Goal: Register for event/course

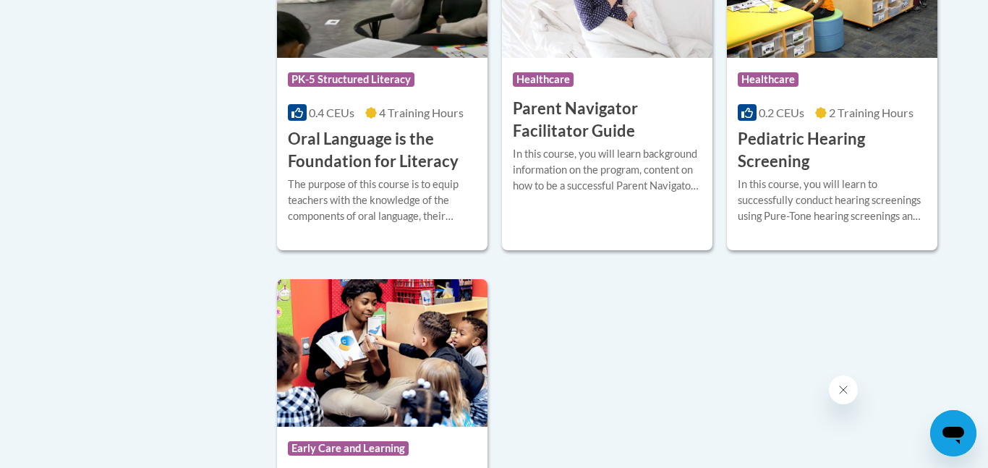
scroll to position [3188, 0]
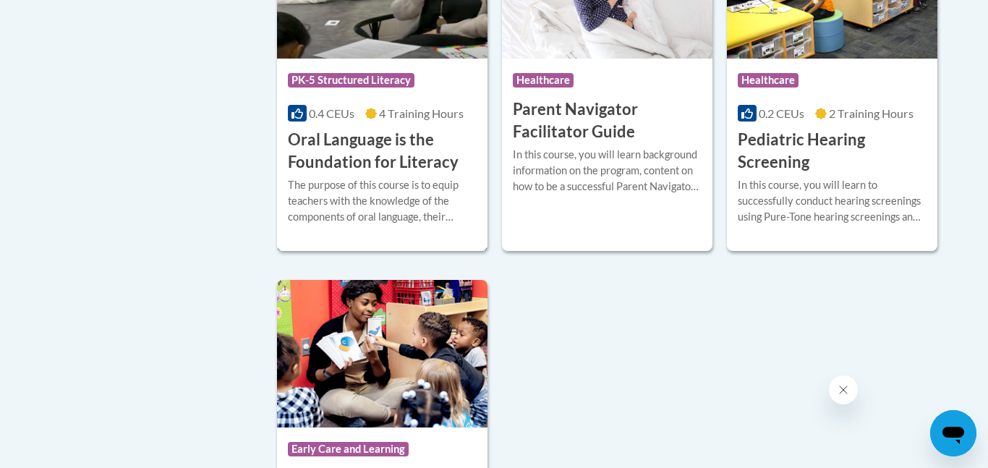
click at [342, 174] on h3 "Oral Language is the Foundation for Literacy" at bounding box center [382, 151] width 189 height 45
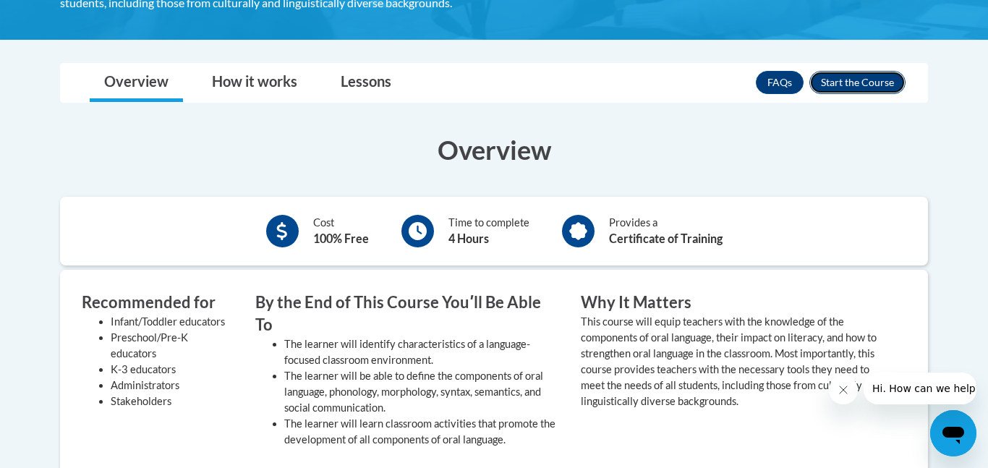
click at [840, 75] on button "Enroll" at bounding box center [857, 82] width 96 height 23
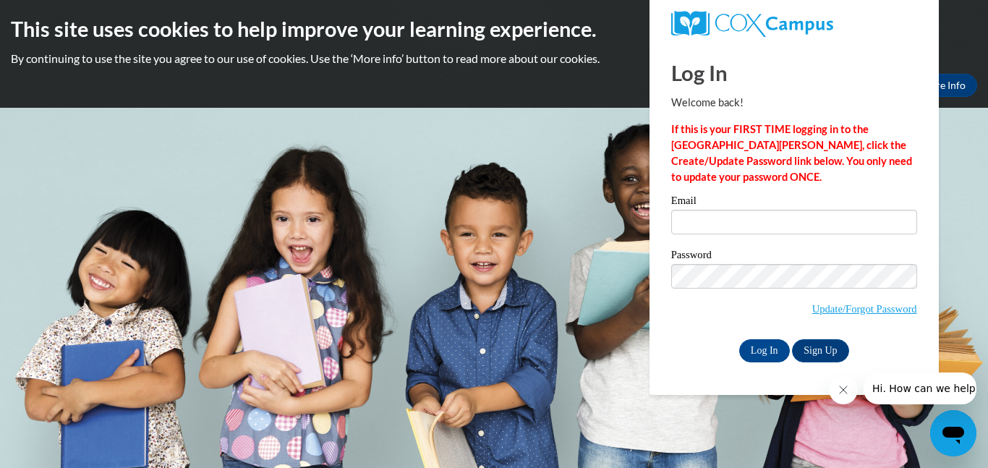
type input "amiraguy34@gmail.com"
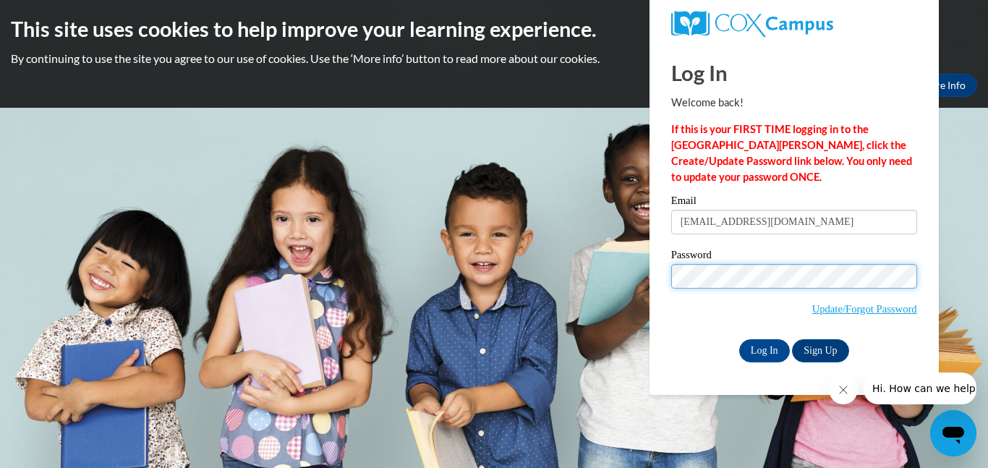
click at [739, 339] on input "Log In" at bounding box center [764, 350] width 51 height 23
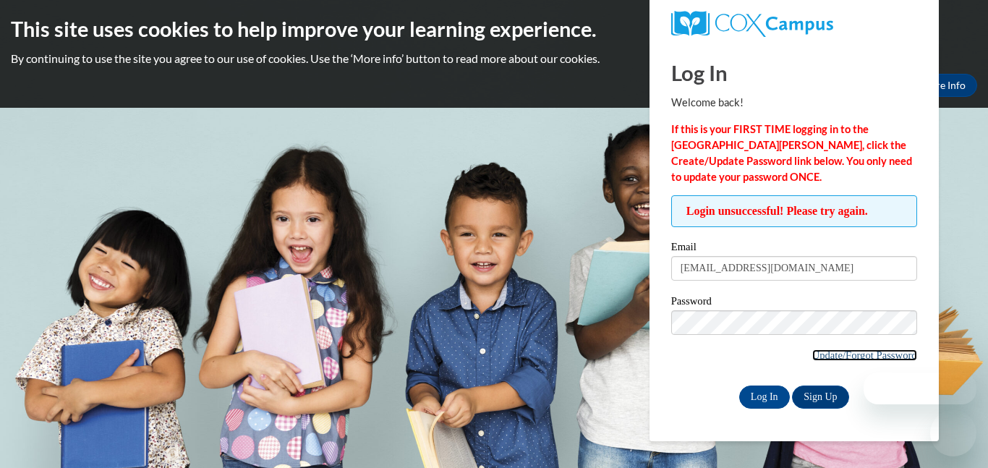
click at [812, 352] on link "Update/Forgot Password" at bounding box center [864, 355] width 105 height 12
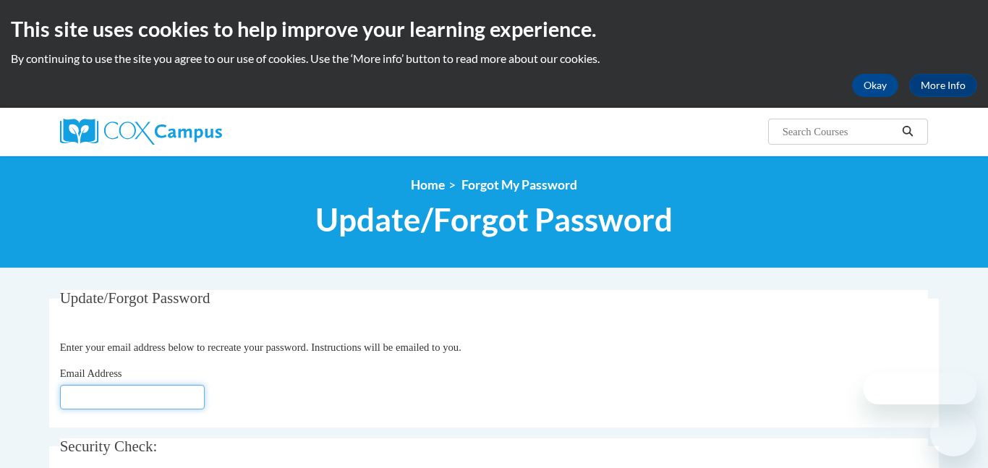
click at [108, 398] on input "Email Address" at bounding box center [132, 397] width 145 height 25
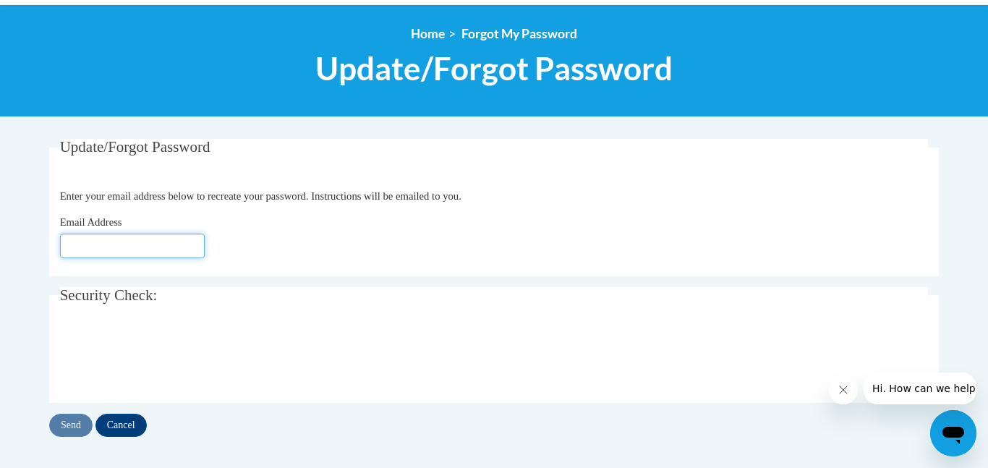
scroll to position [200, 0]
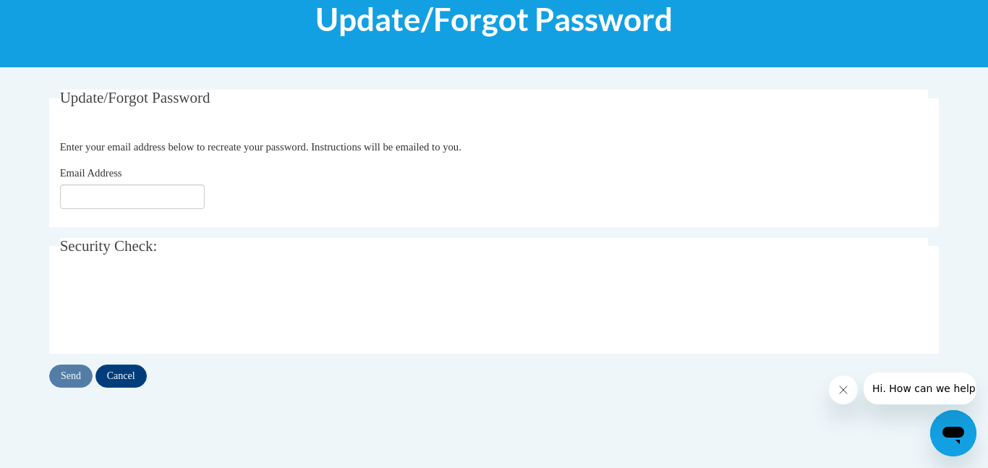
click at [108, 399] on div "Update/Forgot Password Please enter your email address Enter your email address…" at bounding box center [493, 253] width 911 height 327
click at [84, 202] on input "Email Address" at bounding box center [132, 196] width 145 height 25
type input "[EMAIL_ADDRESS][DOMAIN_NAME]"
click at [73, 375] on input "Send" at bounding box center [70, 376] width 43 height 23
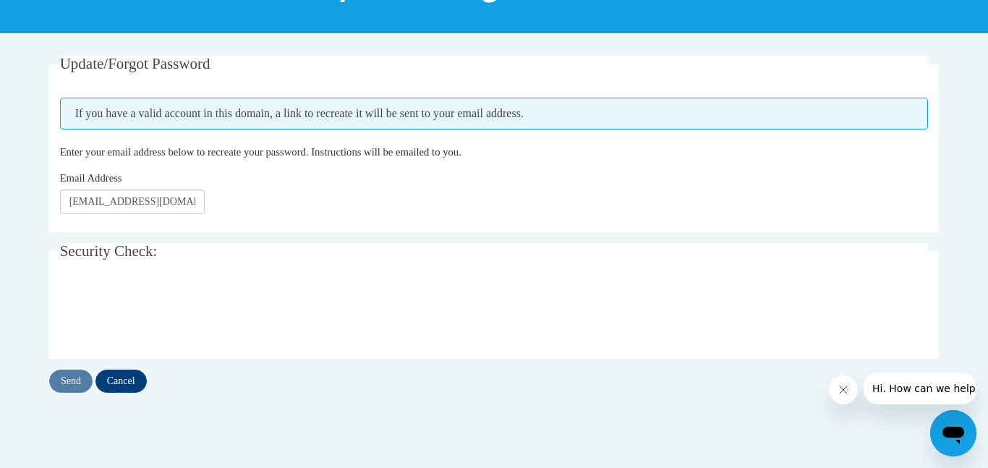
scroll to position [233, 0]
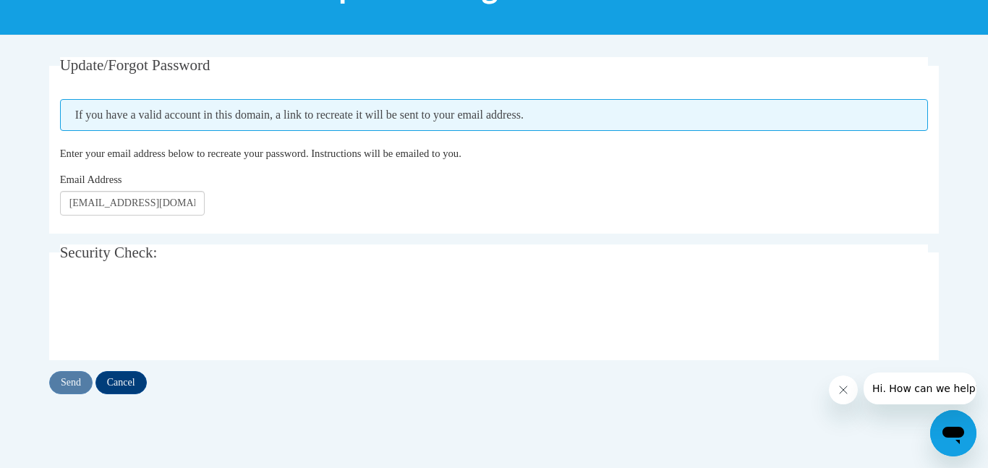
click at [325, 116] on span "If you have a valid account in this domain, a link to recreate it will be sent …" at bounding box center [494, 115] width 869 height 32
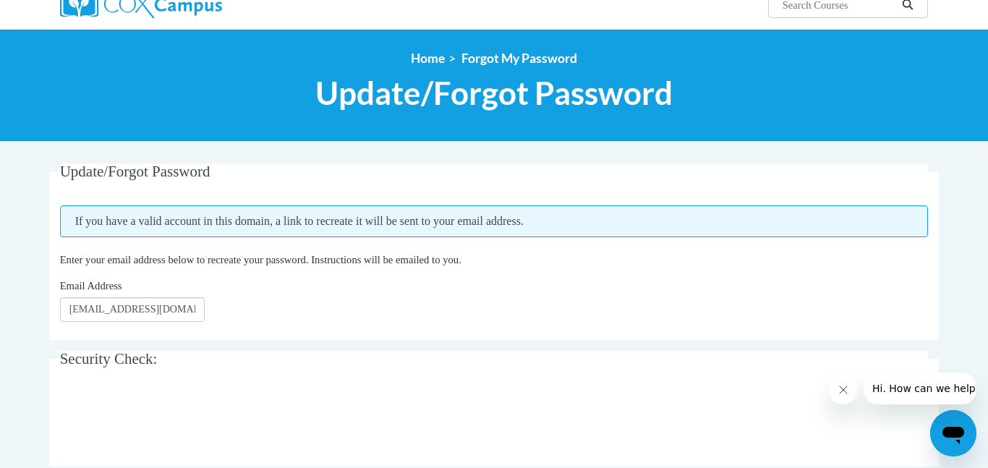
scroll to position [126, 0]
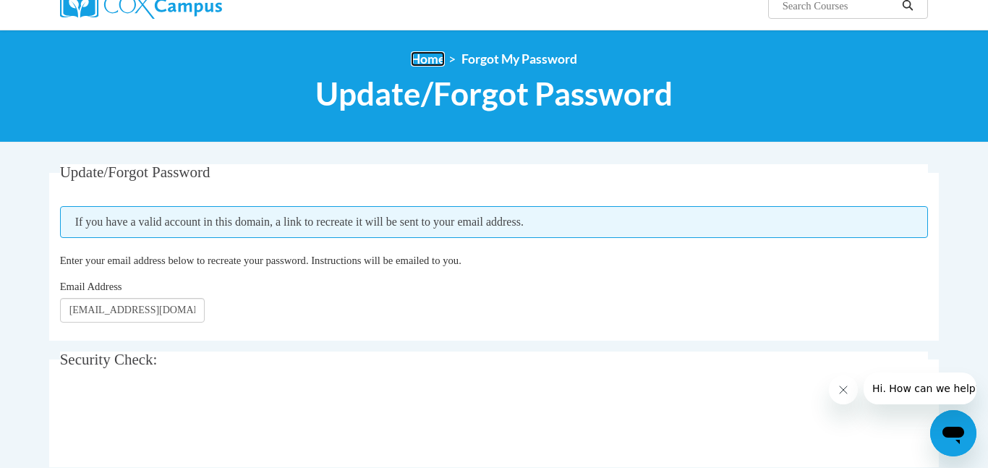
click at [422, 65] on link "Home" at bounding box center [428, 58] width 34 height 15
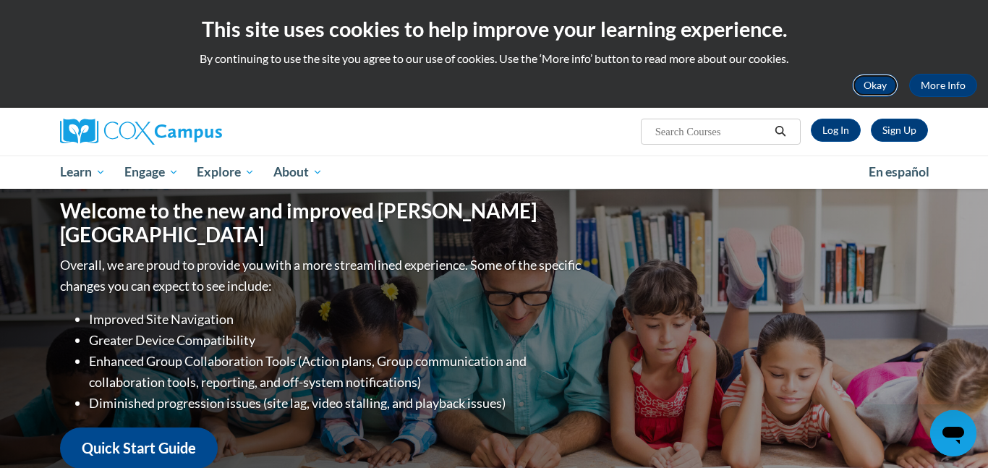
click at [861, 88] on button "Okay" at bounding box center [875, 85] width 46 height 23
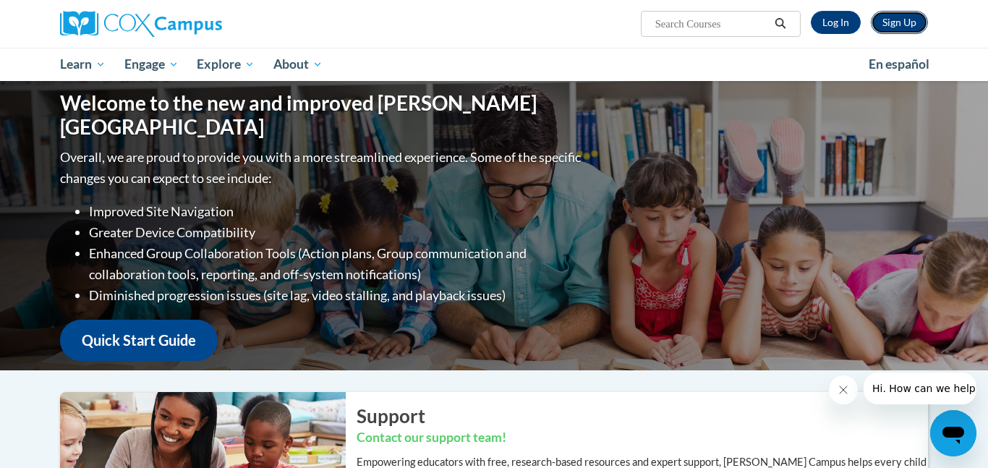
click at [910, 26] on link "Sign Up" at bounding box center [899, 22] width 57 height 23
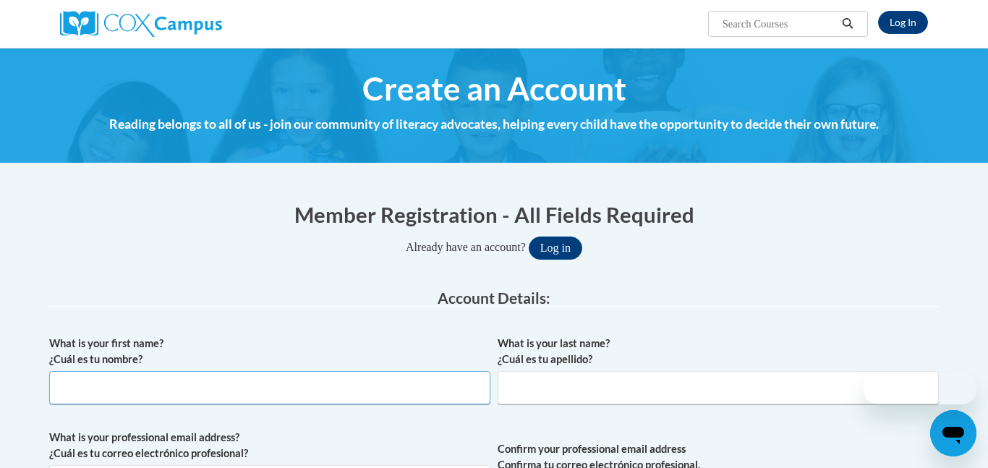
click at [347, 393] on input "What is your first name? ¿Cuál es tu nombre?" at bounding box center [269, 387] width 441 height 33
type input "Amira"
type input "Guy"
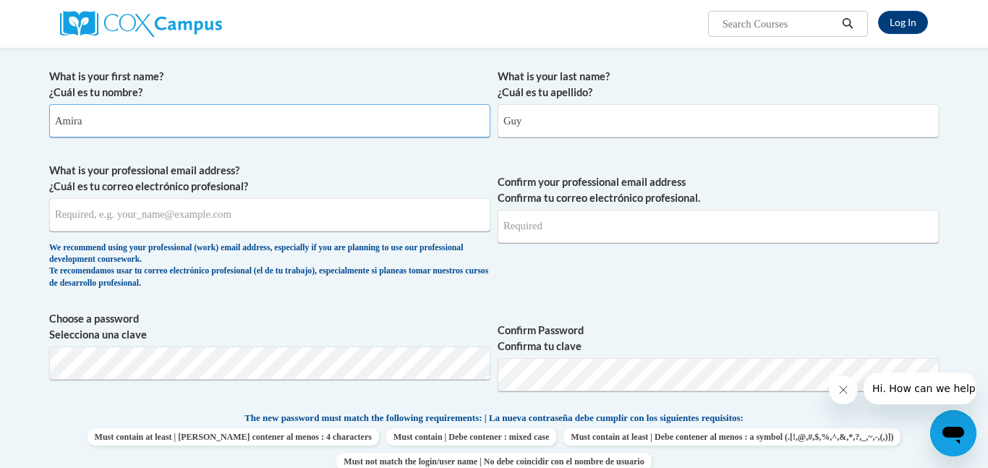
scroll to position [269, 0]
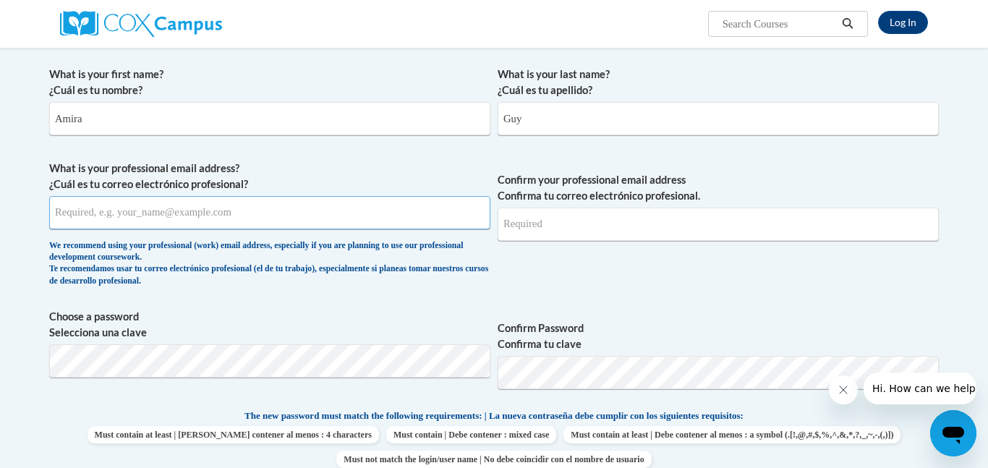
click at [354, 214] on input "What is your professional email address? ¿Cuál es tu correo electrónico profesi…" at bounding box center [269, 212] width 441 height 33
type input "a"
click at [231, 221] on input "What is your professional email address? ¿Cuál es tu correo electrónico profesi…" at bounding box center [269, 212] width 441 height 33
type input "amiraguy34@gmail.com"
click at [513, 218] on input "Confirm your professional email address Confirma tu correo electrónico profesio…" at bounding box center [718, 224] width 441 height 33
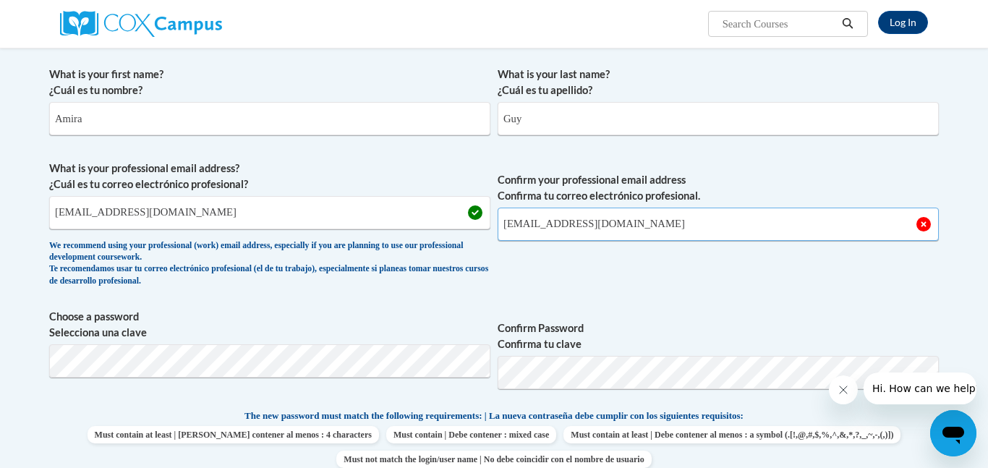
type input "amiraguy34@gmail.com"
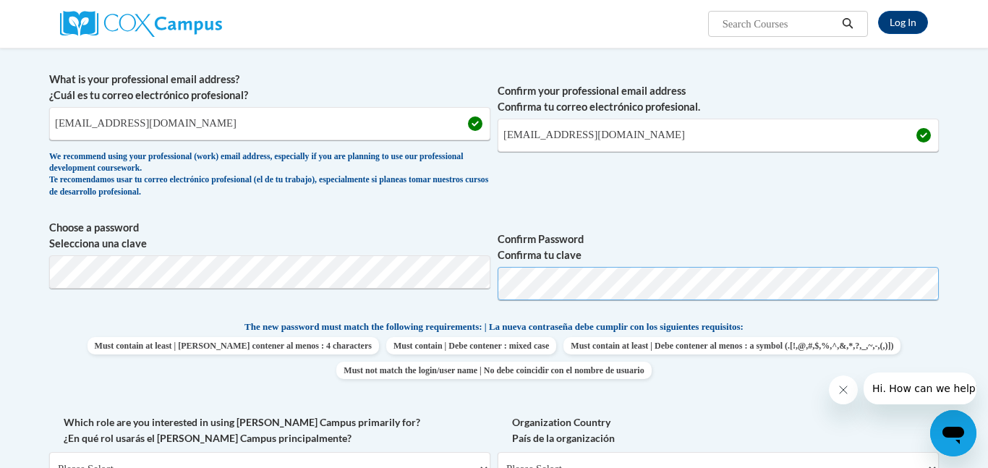
scroll to position [360, 0]
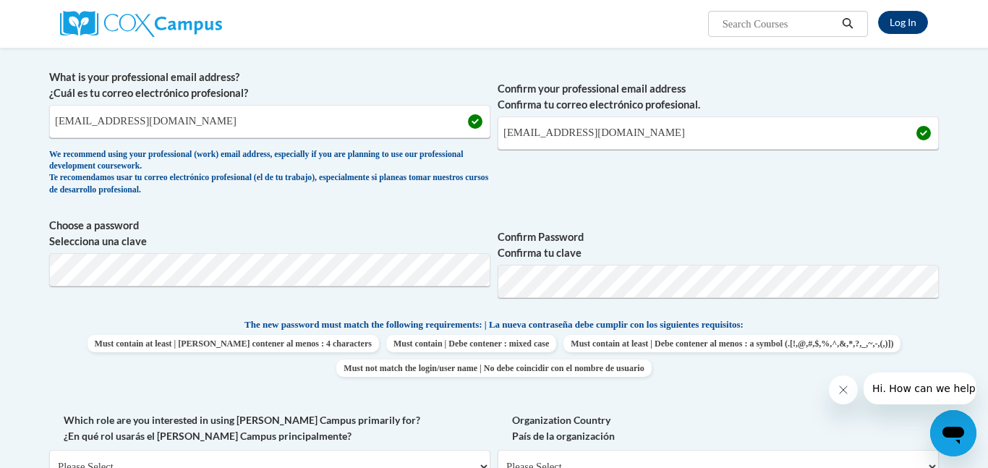
click at [873, 352] on span "Must contain at least | Debe contener al menos : 4 characters Must contain | De…" at bounding box center [494, 356] width 890 height 42
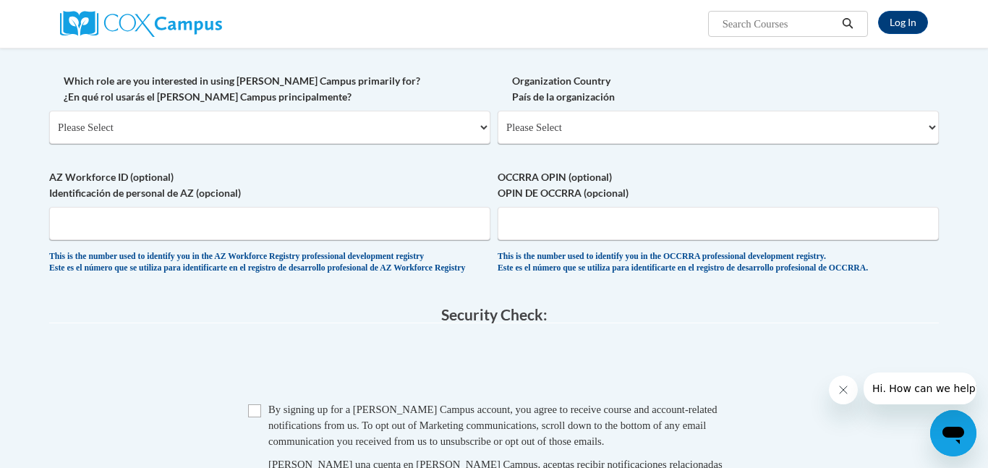
scroll to position [700, 0]
click at [453, 121] on select "Please Select College/University | Colegio/Universidad Community/Nonprofit Part…" at bounding box center [269, 126] width 441 height 33
click at [49, 110] on select "Please Select College/University | Colegio/Universidad Community/Nonprofit Part…" at bounding box center [269, 126] width 441 height 33
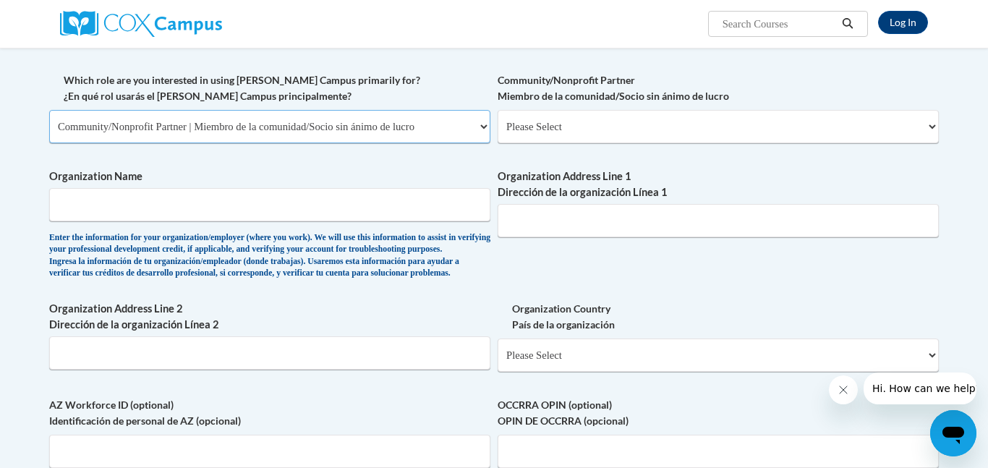
click at [402, 135] on select "Please Select College/University | Colegio/Universidad Community/Nonprofit Part…" at bounding box center [269, 126] width 441 height 33
select select "5a18ea06-2b54-4451-96f2-d152daf9eac5"
click at [49, 110] on select "Please Select College/University | Colegio/Universidad Community/Nonprofit Part…" at bounding box center [269, 126] width 441 height 33
click at [540, 122] on select "Please Select College/University Staff | Empleado universitario College/Univers…" at bounding box center [718, 126] width 441 height 33
select select "99b32b07-cffc-426c-8bf6-0cd77760d84b"
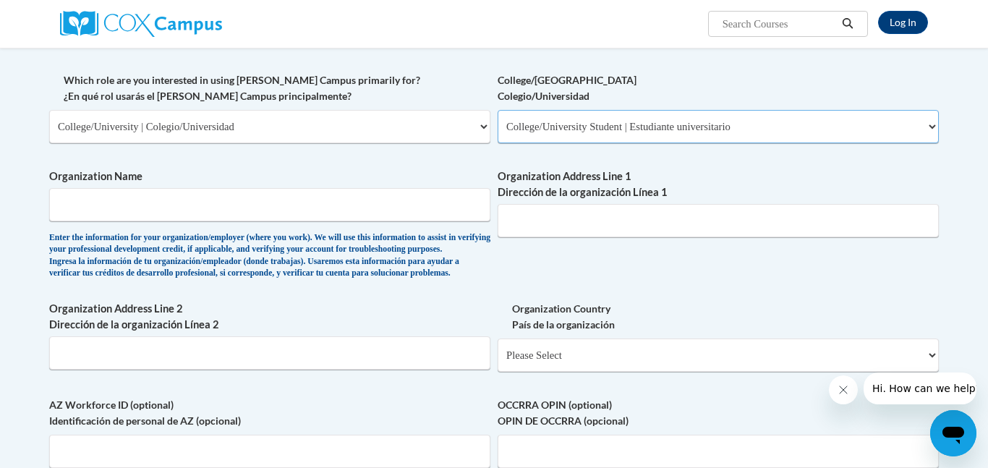
click at [498, 110] on select "Please Select College/University Staff | Empleado universitario College/Univers…" at bounding box center [718, 126] width 441 height 33
click at [354, 130] on select "Please Select College/University | Colegio/Universidad Community/Nonprofit Part…" at bounding box center [269, 126] width 441 height 33
click at [49, 110] on select "Please Select College/University | Colegio/Universidad Community/Nonprofit Part…" at bounding box center [269, 126] width 441 height 33
click at [312, 206] on input "Organization Name" at bounding box center [269, 204] width 441 height 33
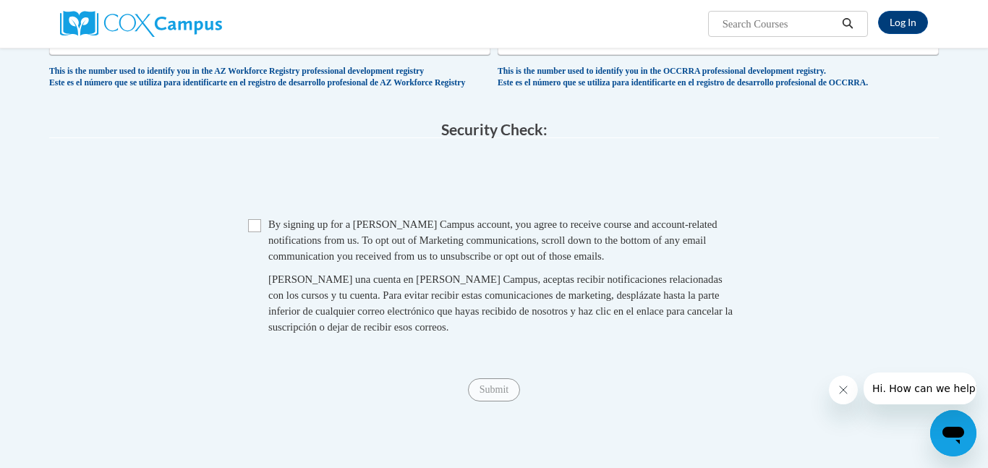
scroll to position [1123, 0]
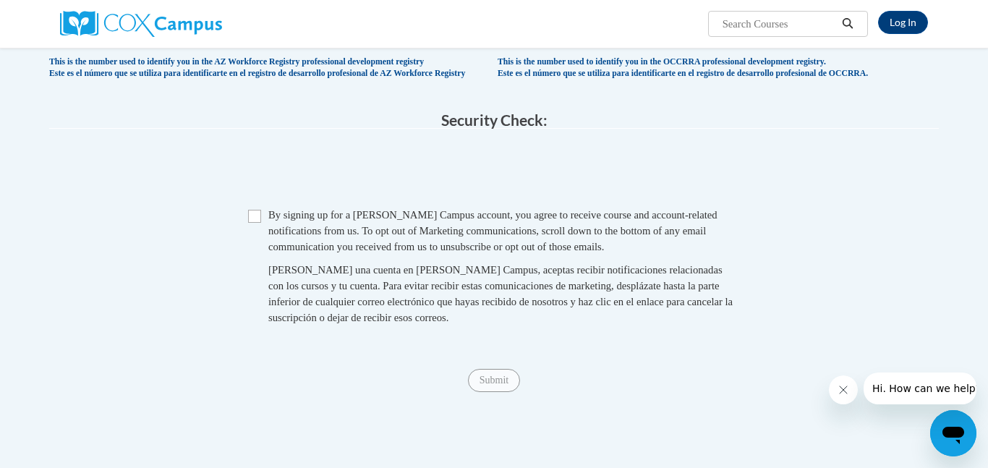
click at [245, 248] on div "Checkbox By signing up for a Cox Campus account, you agree to receive course an…" at bounding box center [494, 273] width 890 height 133
click at [252, 223] on input "Checkbox" at bounding box center [254, 216] width 13 height 13
checkbox input "true"
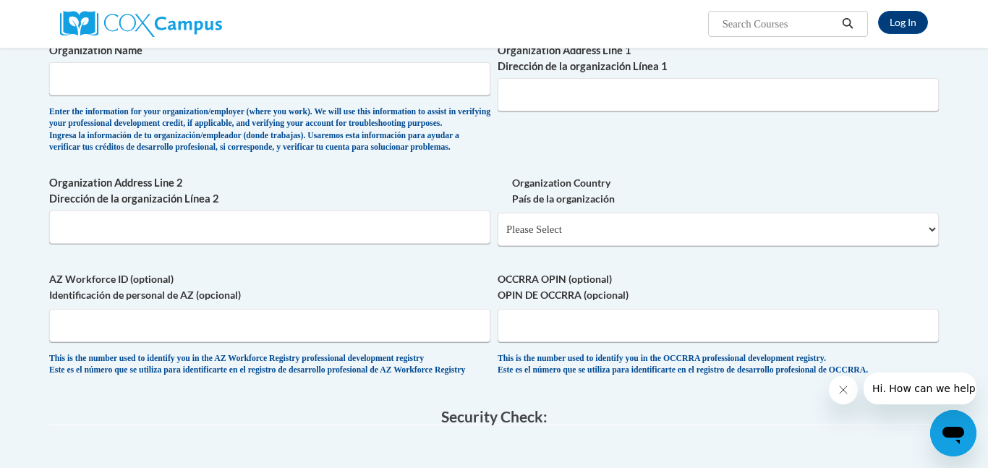
scroll to position [825, 0]
click at [523, 247] on select "Please Select United States | Estados Unidos Outside of the United States | Fue…" at bounding box center [718, 230] width 441 height 33
select select "ad49bcad-a171-4b2e-b99c-48b446064914"
click at [498, 238] on select "Please Select United States | Estados Unidos Outside of the United States | Fue…" at bounding box center [718, 230] width 441 height 33
select select
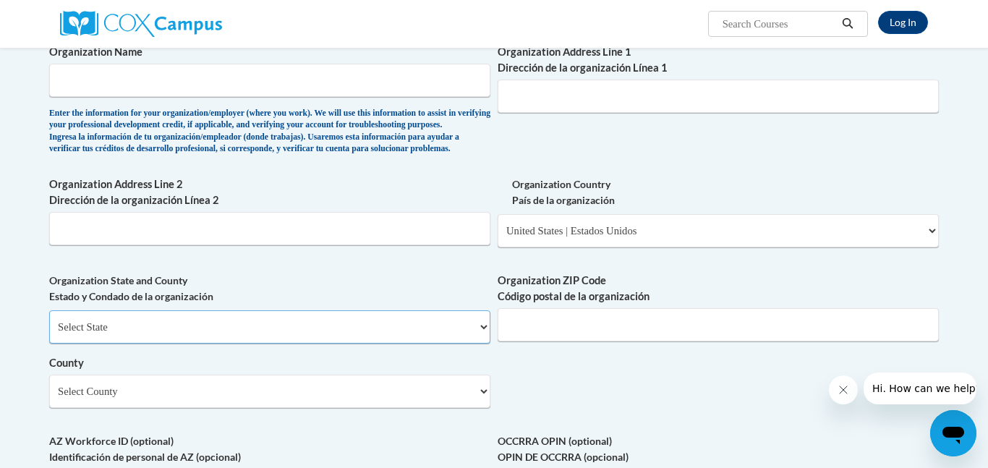
click at [466, 344] on select "Select State Alabama Alaska Arizona Arkansas California Colorado Connecticut De…" at bounding box center [269, 326] width 441 height 33
select select "Indiana"
click at [49, 333] on select "Select State Alabama Alaska Arizona Arkansas California Colorado Connecticut De…" at bounding box center [269, 326] width 441 height 33
click at [334, 408] on select "Select County Adams Allen Bartholomew Benton Blackford Boone Brown Carroll Cass…" at bounding box center [269, 391] width 441 height 33
select select "Bartholomew"
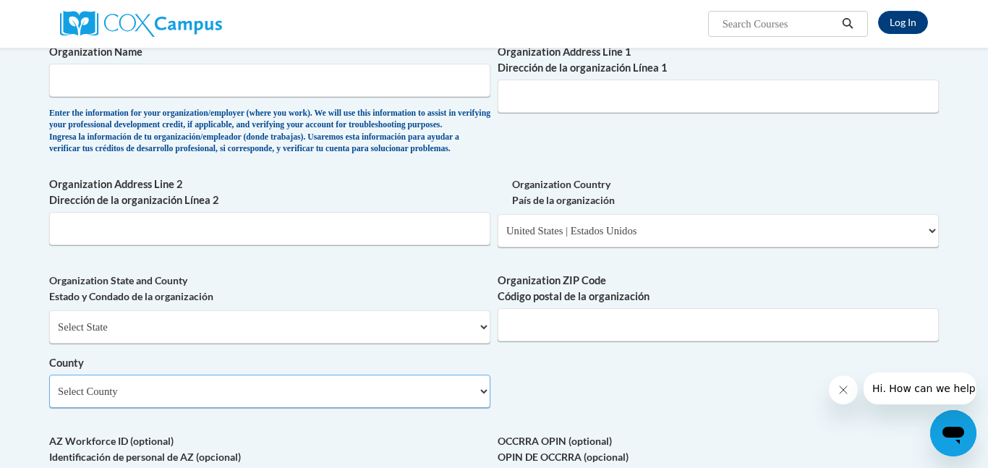
click at [49, 398] on select "Select County Adams Allen Bartholomew Benton Blackford Boone Brown Carroll Cass…" at bounding box center [269, 391] width 441 height 33
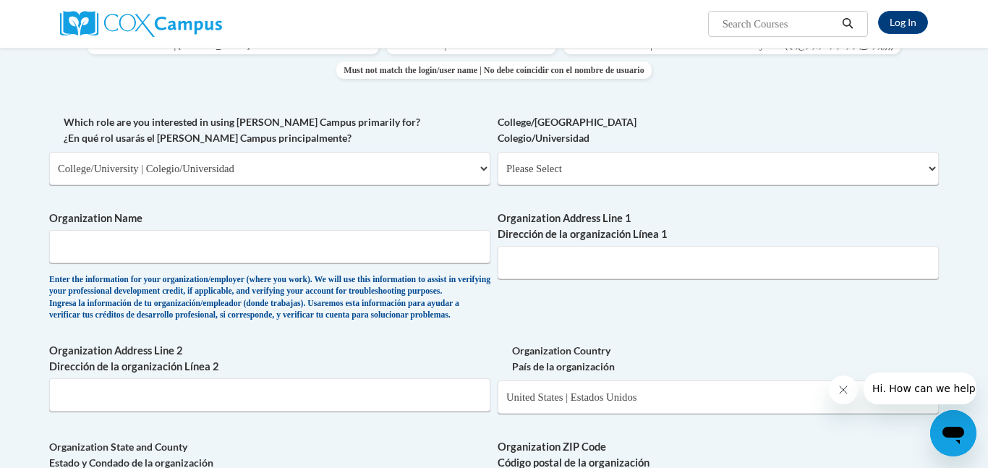
scroll to position [653, 0]
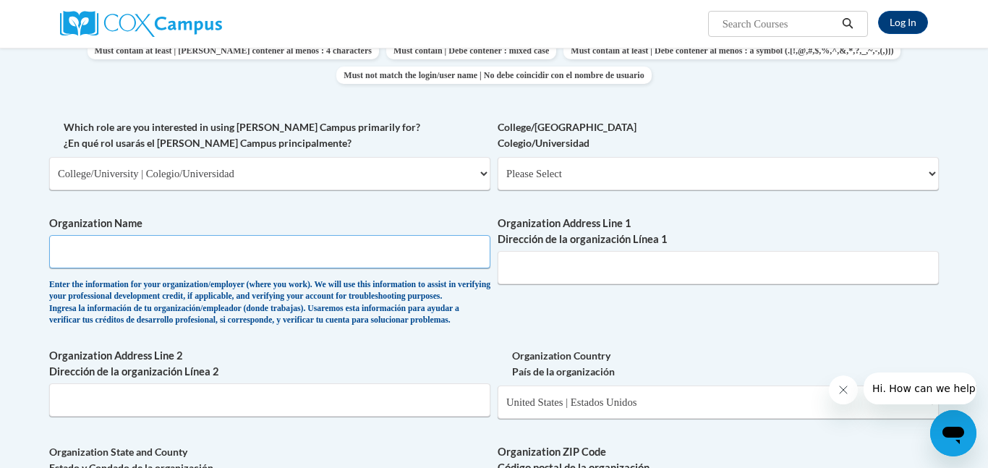
click at [166, 247] on input "Organization Name" at bounding box center [269, 251] width 441 height 33
type input "Ivy Tech"
click at [576, 273] on input "Organization Address Line 1 Dirección de la organización Línea 1" at bounding box center [718, 267] width 441 height 33
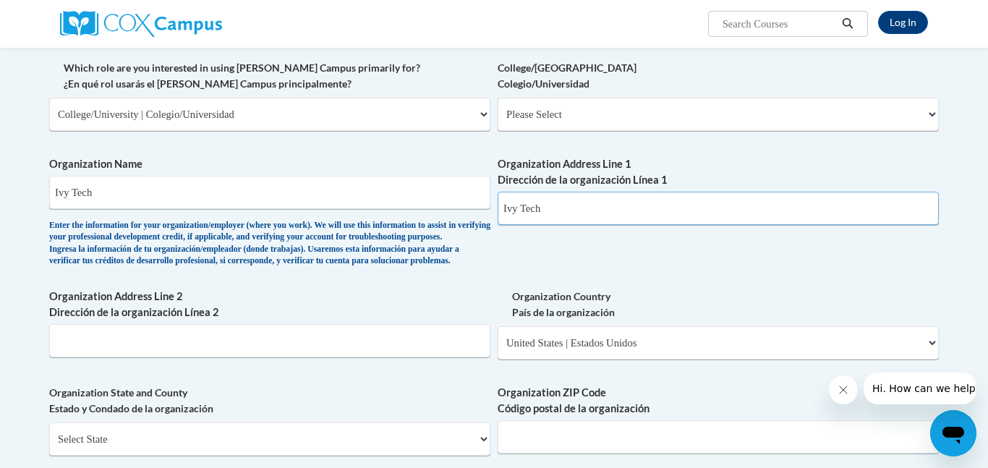
scroll to position [712, 0]
type input "Ivy Tech"
click at [921, 123] on select "Please Select College/University Staff | Empleado universitario College/Univers…" at bounding box center [718, 114] width 441 height 33
select select "99b32b07-cffc-426c-8bf6-0cd77760d84b"
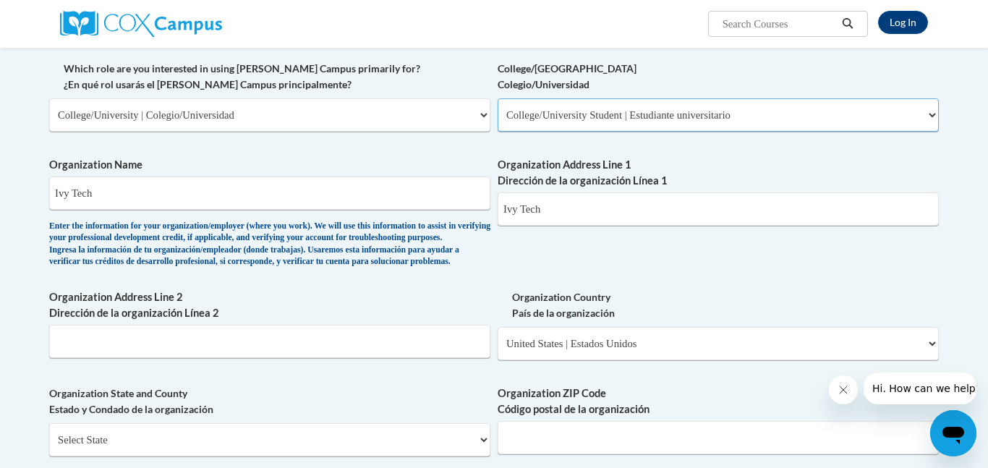
click at [498, 98] on select "Please Select College/University Staff | Empleado universitario College/Univers…" at bounding box center [718, 114] width 441 height 33
select select "null"
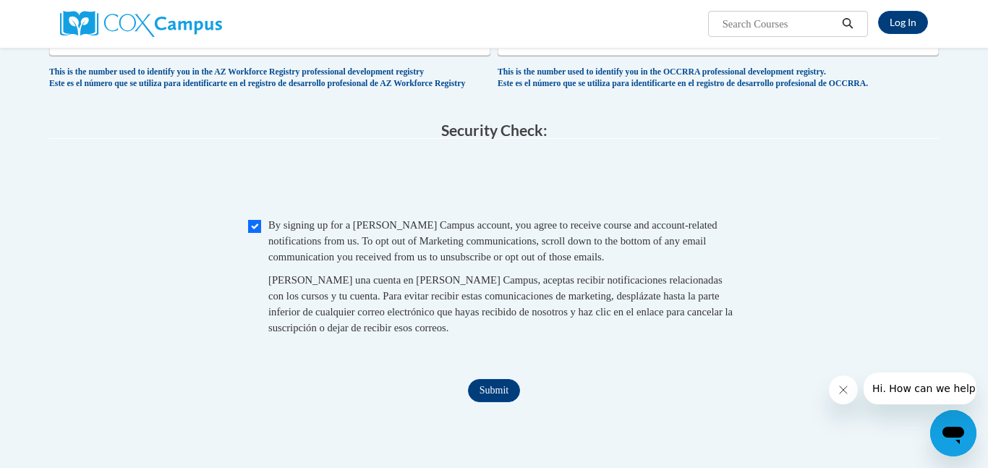
scroll to position [1270, 0]
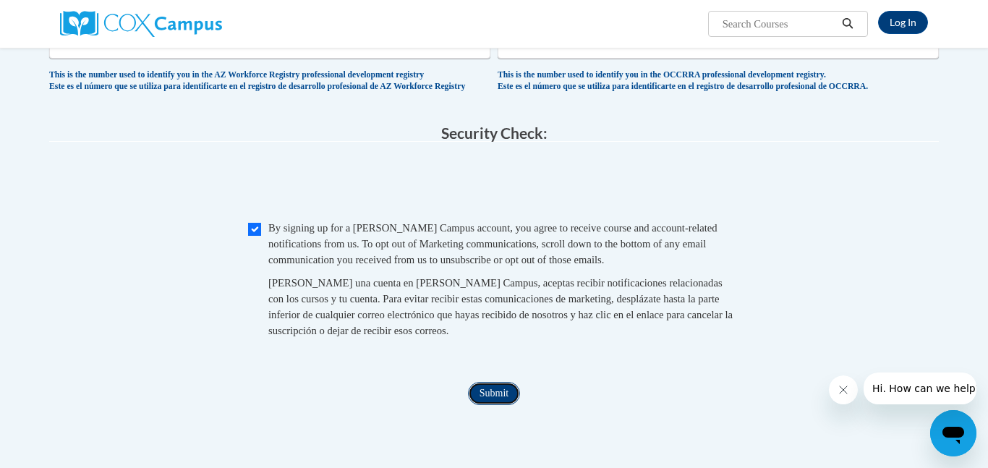
click at [479, 405] on input "Submit" at bounding box center [494, 393] width 52 height 23
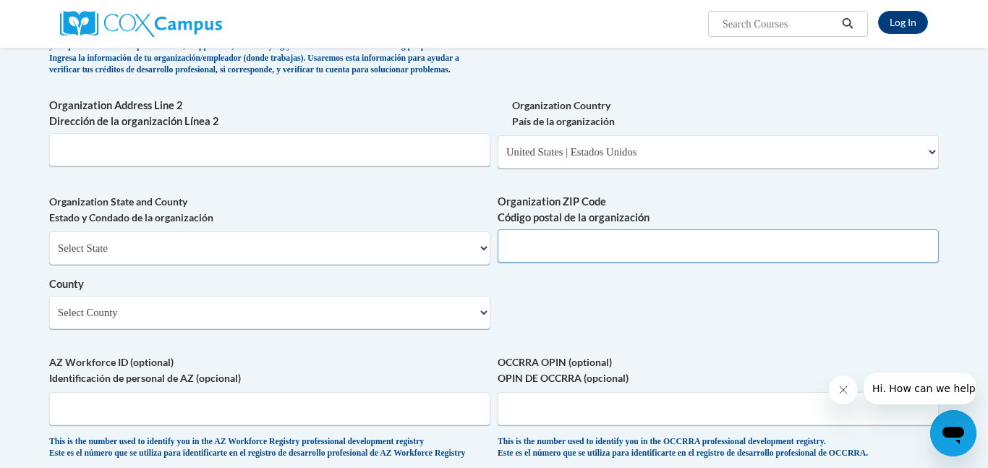
scroll to position [899, 0]
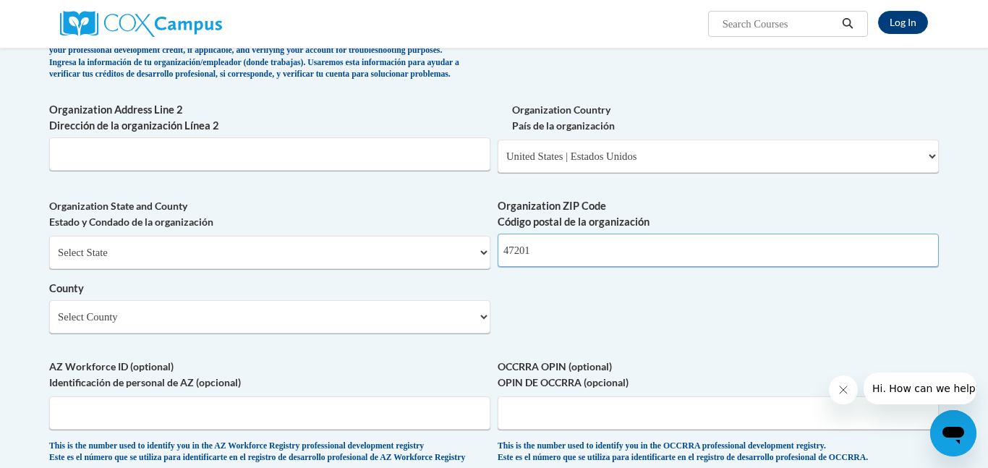
type input "47201"
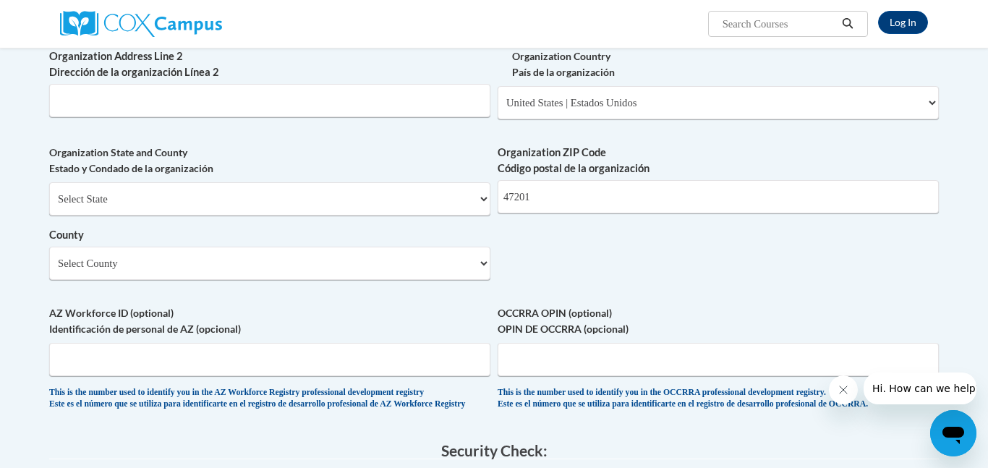
scroll to position [940, 0]
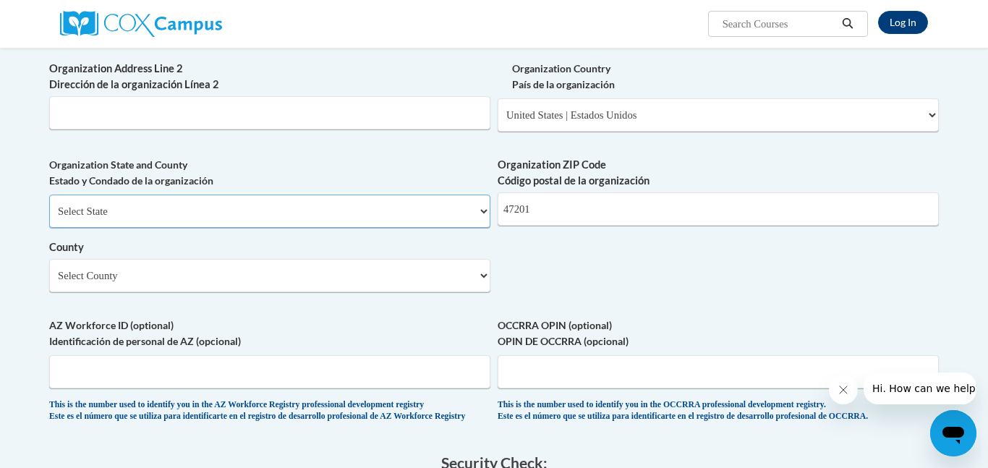
click at [437, 228] on select "Select State Alabama Alaska Arizona Arkansas California Colorado Connecticut De…" at bounding box center [269, 211] width 441 height 33
select select "Indiana"
click at [49, 218] on select "Select State Alabama Alaska Arizona Arkansas California Colorado Connecticut De…" at bounding box center [269, 211] width 441 height 33
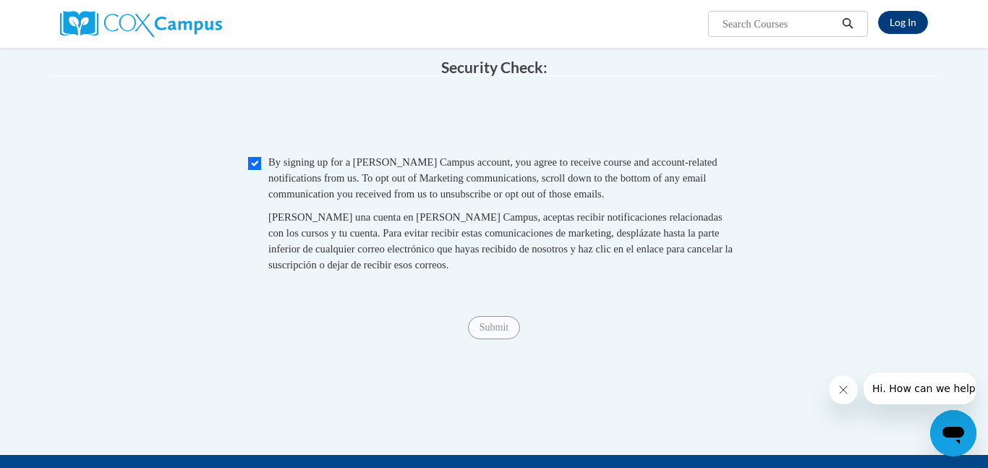
scroll to position [1329, 0]
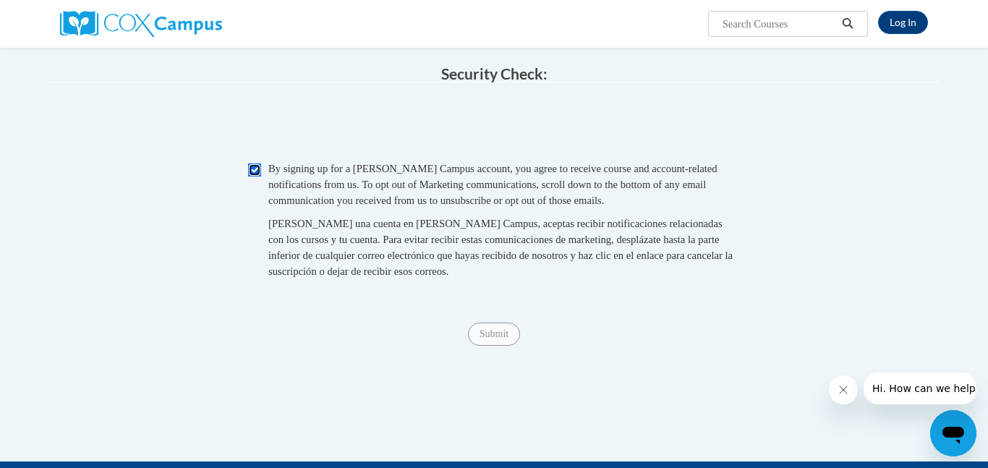
click at [257, 176] on input "Checkbox" at bounding box center [254, 169] width 13 height 13
checkbox input "true"
click at [498, 346] on input "Submit" at bounding box center [494, 334] width 52 height 23
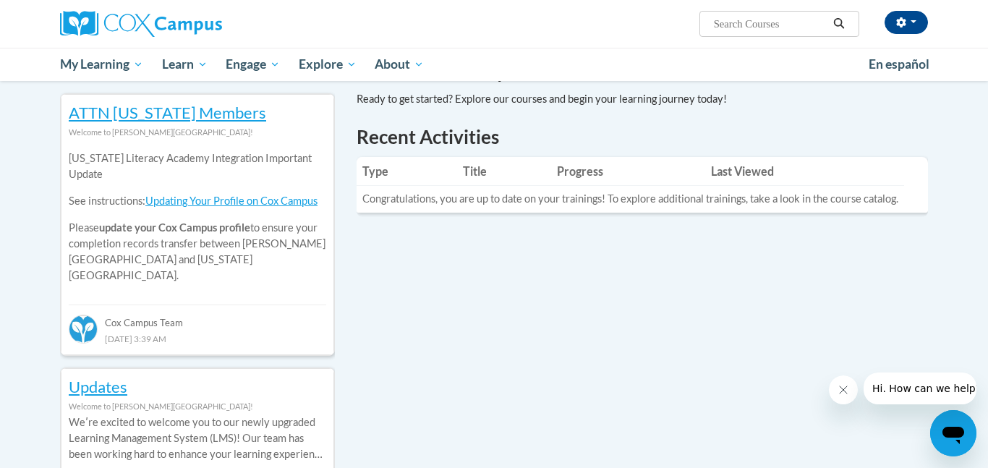
scroll to position [466, 0]
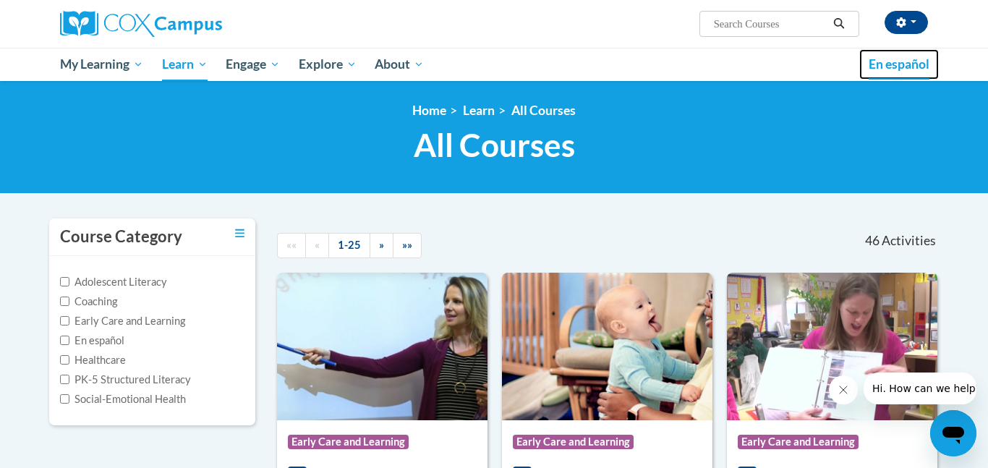
click at [886, 71] on span "En español" at bounding box center [899, 63] width 61 height 15
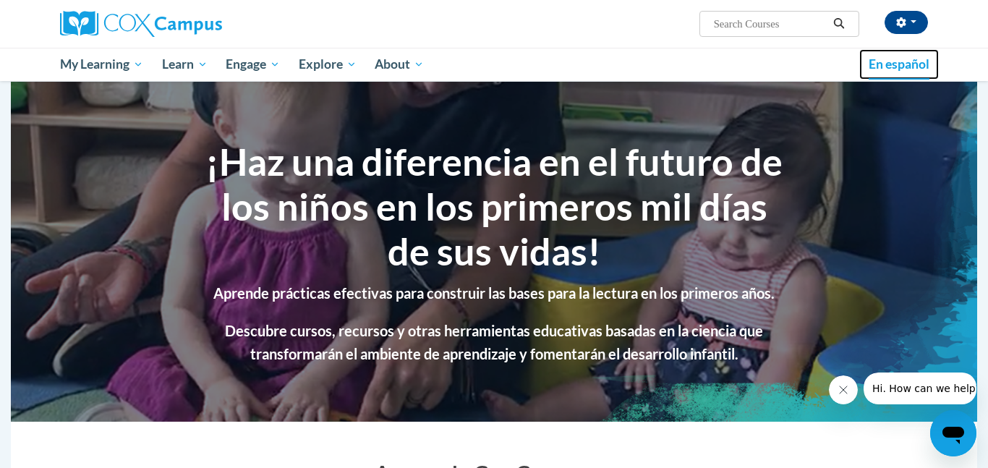
click at [901, 74] on link "En español" at bounding box center [899, 64] width 80 height 30
click at [887, 68] on span "En español" at bounding box center [899, 63] width 61 height 15
click at [911, 27] on button "button" at bounding box center [906, 22] width 43 height 23
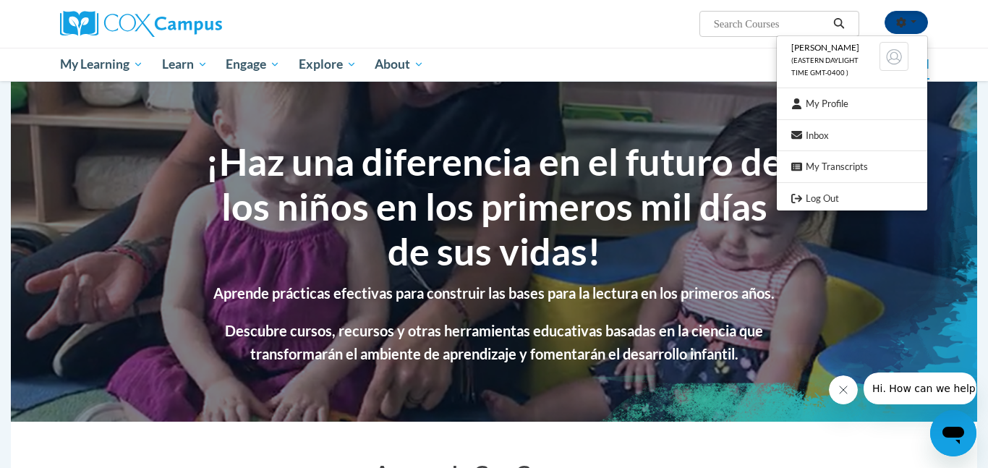
click at [982, 58] on div "Amira Guy (Eastern Daylight Time GMT-0400 ) My Profile Inbox My Transcripts Log…" at bounding box center [494, 40] width 988 height 81
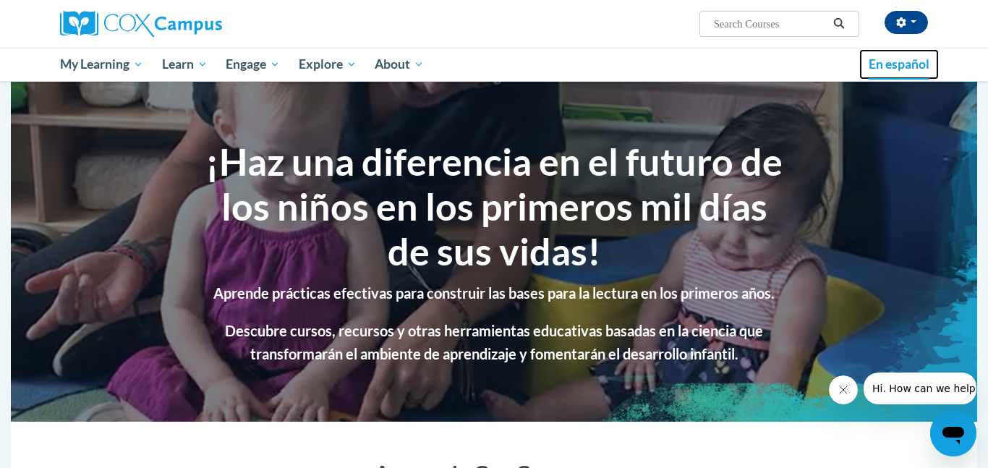
click at [882, 67] on span "En español" at bounding box center [899, 63] width 61 height 15
click at [987, 36] on html "Amira Guy (Eastern Daylight Time GMT-0400 ) My Profile Inbox My Transcripts Log…" at bounding box center [494, 234] width 988 height 468
click at [897, 27] on icon "button" at bounding box center [901, 22] width 10 height 10
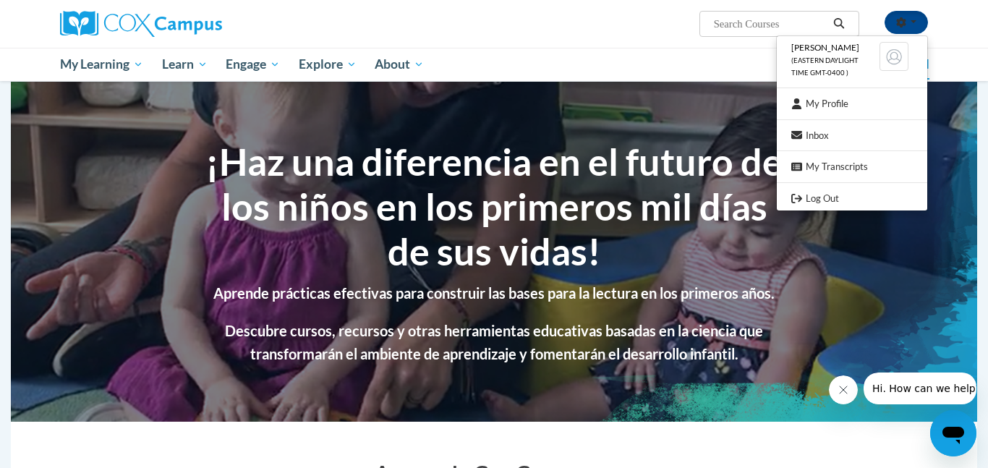
click at [890, 58] on img at bounding box center [894, 56] width 29 height 29
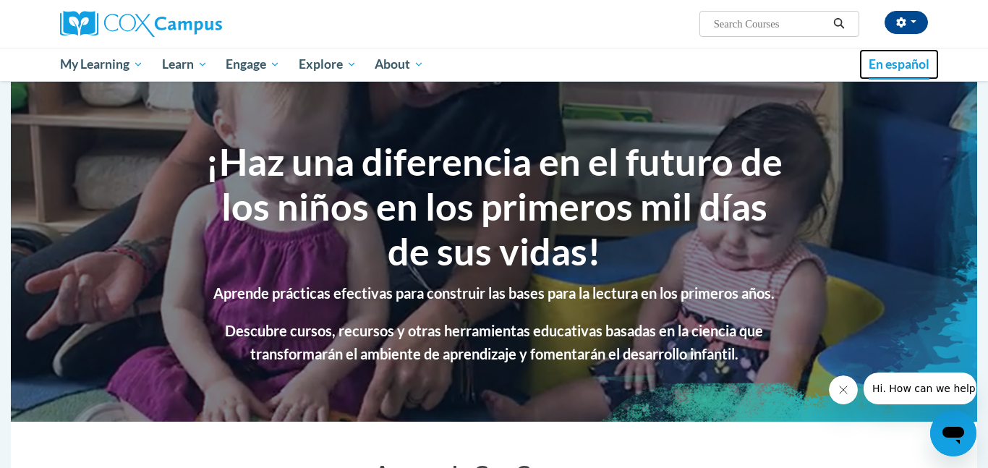
click at [897, 64] on span "En español" at bounding box center [899, 63] width 61 height 15
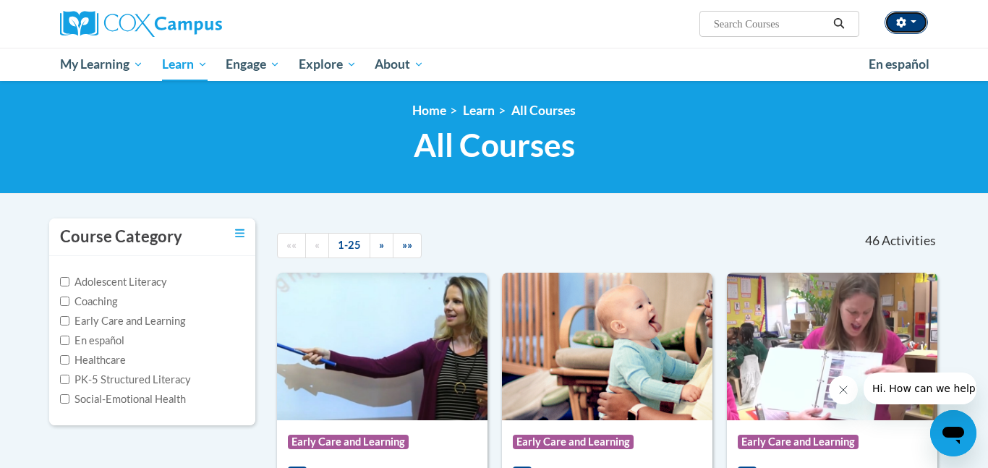
click at [895, 30] on button "button" at bounding box center [906, 22] width 43 height 23
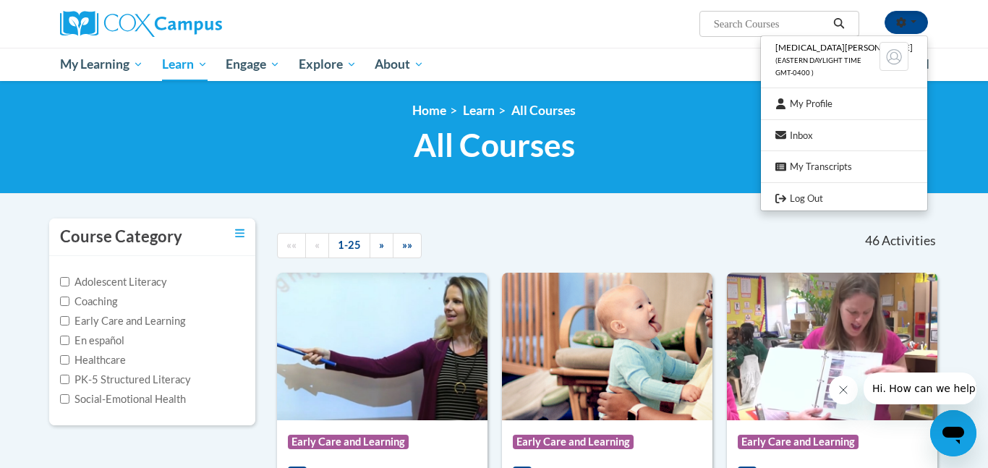
click at [670, 98] on div "<en>Home</en><fr>Accueil</fr><de>Zuhause</de><it>Casa</it><es>Casa</es><pt>Casa…" at bounding box center [494, 137] width 988 height 113
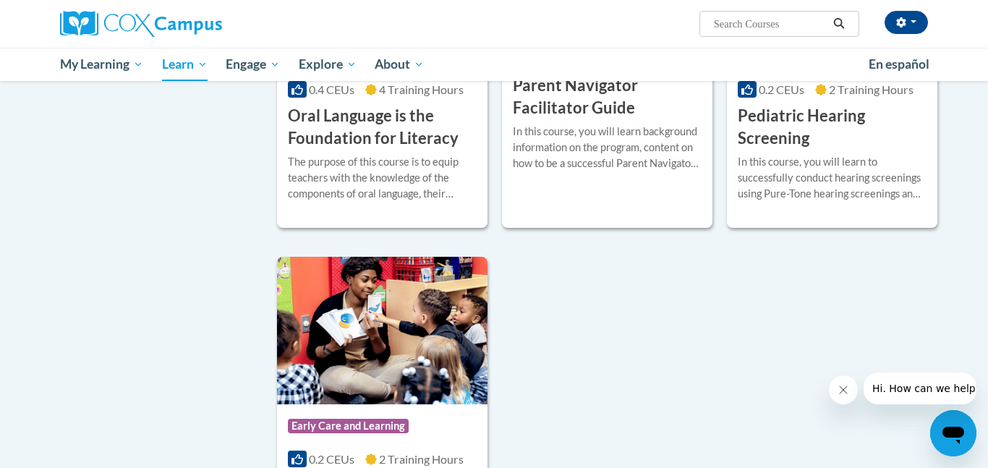
scroll to position [3102, 0]
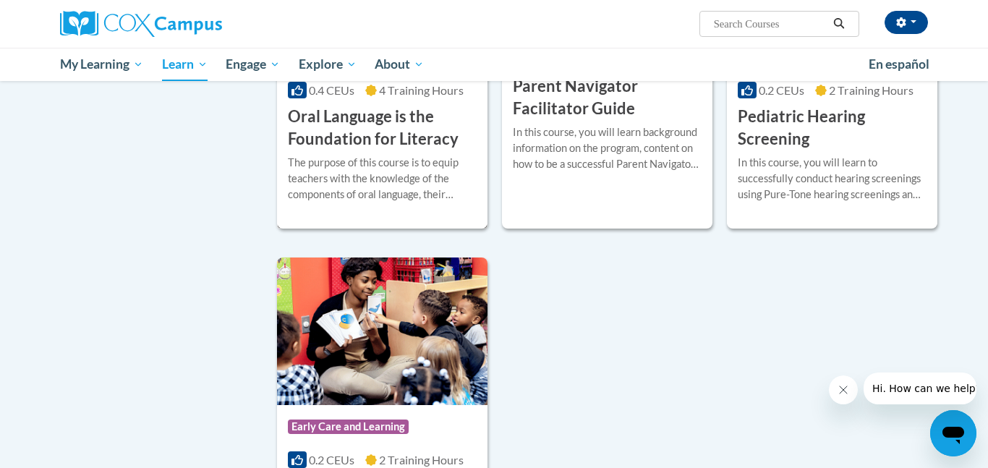
click at [383, 97] on span "4 Training Hours" at bounding box center [421, 90] width 85 height 14
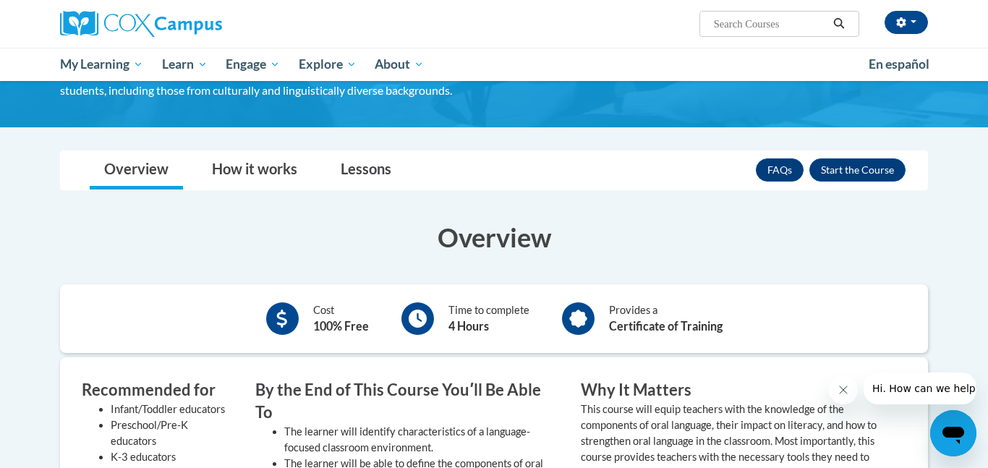
scroll to position [197, 0]
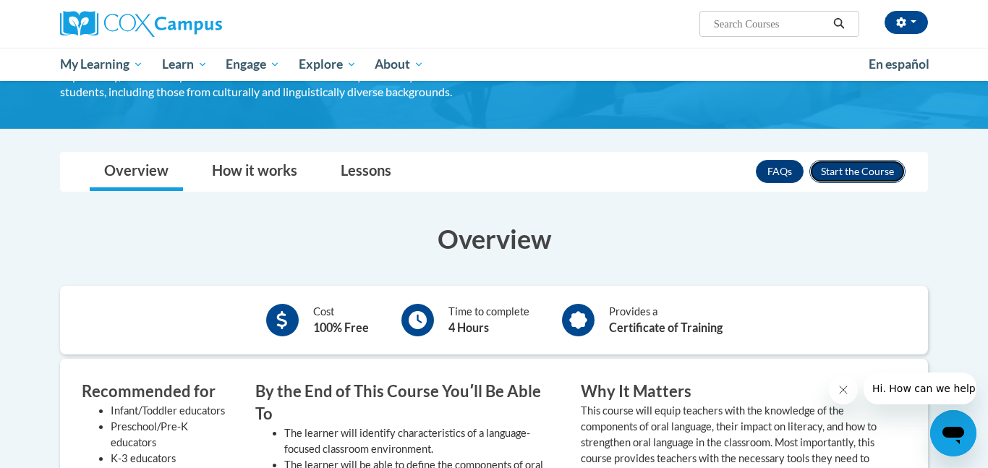
click at [885, 176] on button "Enroll" at bounding box center [857, 171] width 96 height 23
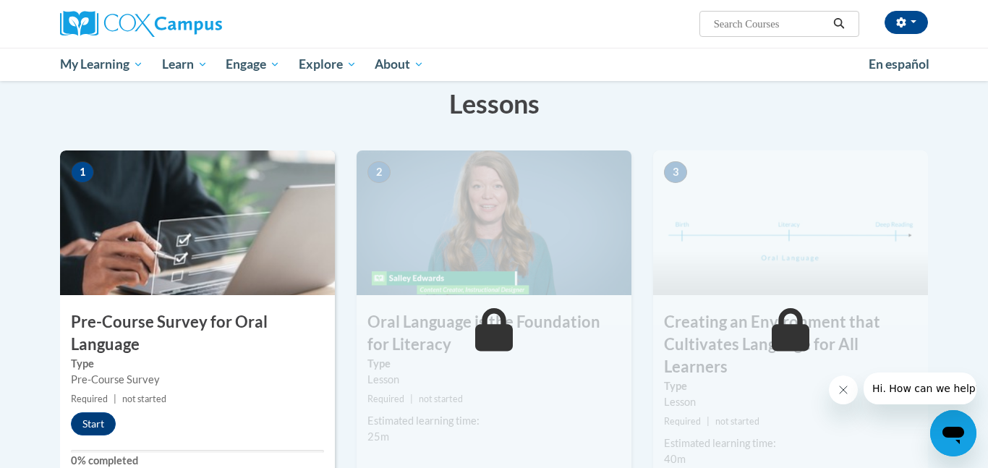
scroll to position [231, 0]
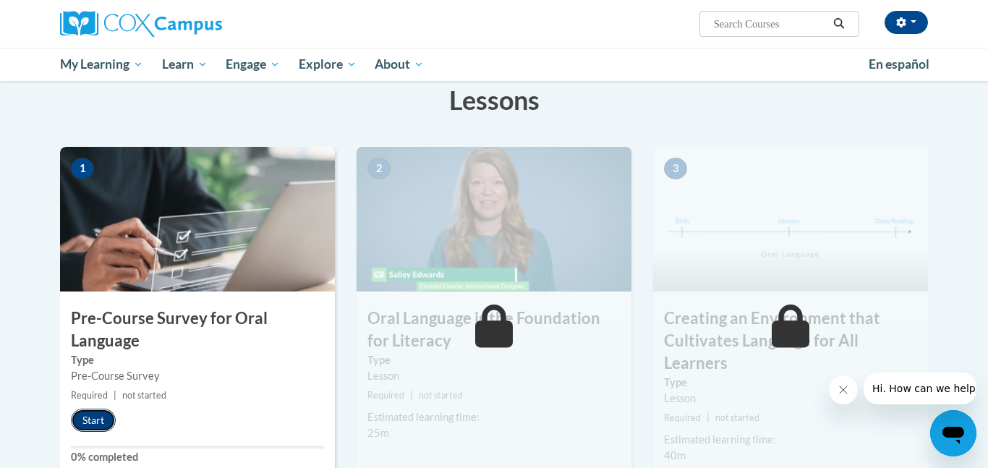
click at [101, 424] on button "Start" at bounding box center [93, 420] width 45 height 23
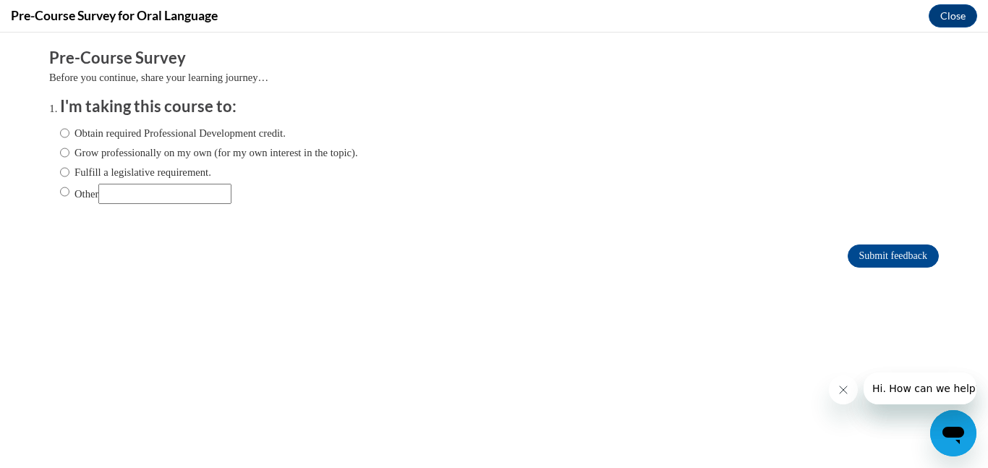
scroll to position [0, 0]
click at [148, 135] on label "Obtain required Professional Development credit." at bounding box center [173, 133] width 226 height 16
click at [69, 135] on input "Obtain required Professional Development credit." at bounding box center [64, 133] width 9 height 16
radio input "true"
click at [898, 255] on input "Submit feedback" at bounding box center [893, 255] width 91 height 23
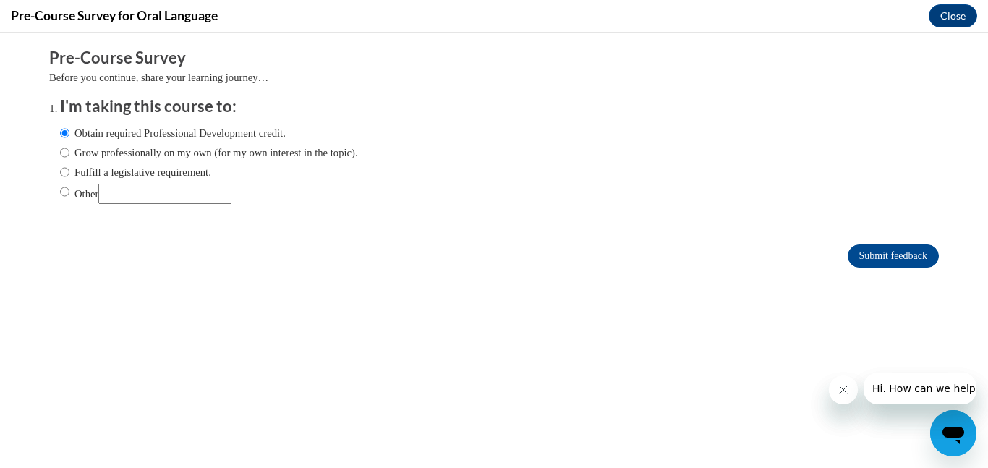
click at [840, 380] on button "Close message from company" at bounding box center [843, 389] width 29 height 29
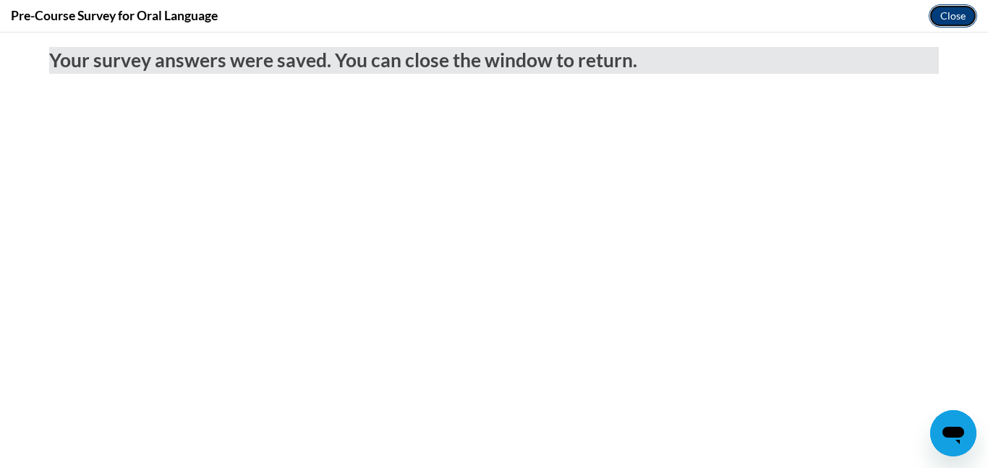
click at [956, 15] on button "Close" at bounding box center [953, 15] width 48 height 23
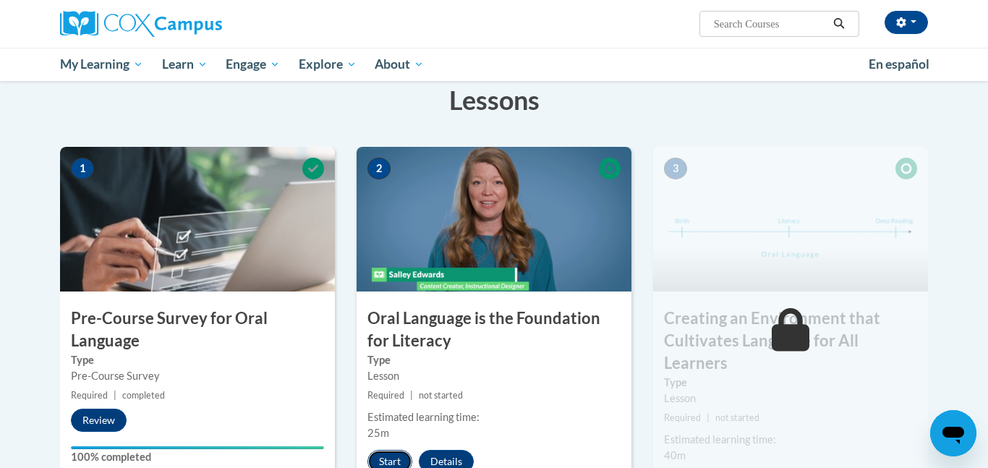
click at [386, 459] on button "Start" at bounding box center [389, 461] width 45 height 23
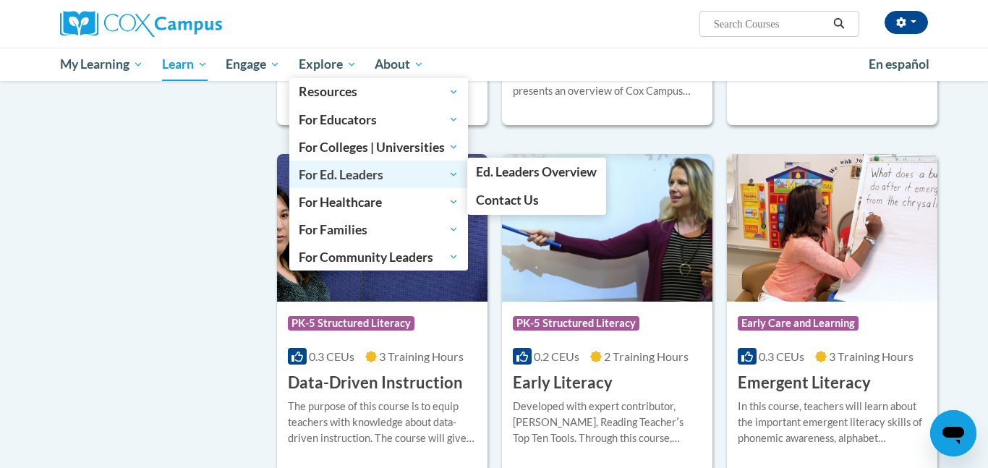
scroll to position [1316, 0]
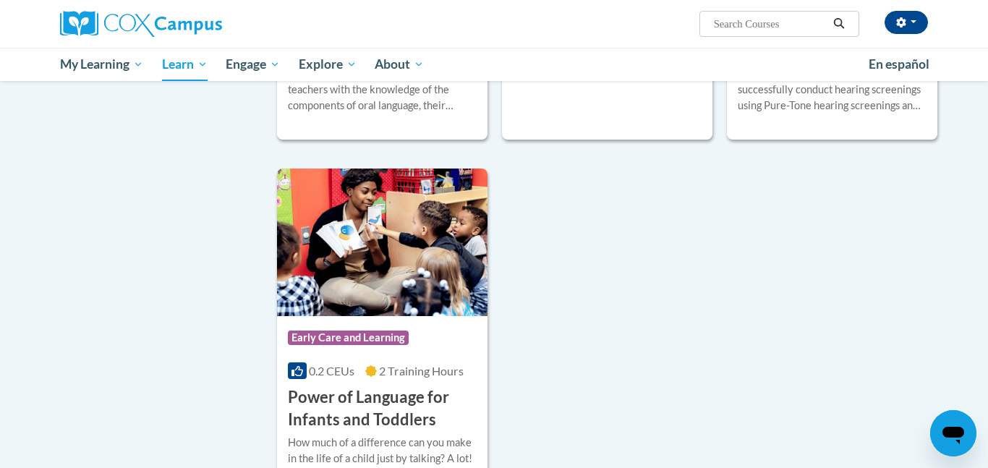
scroll to position [3182, 0]
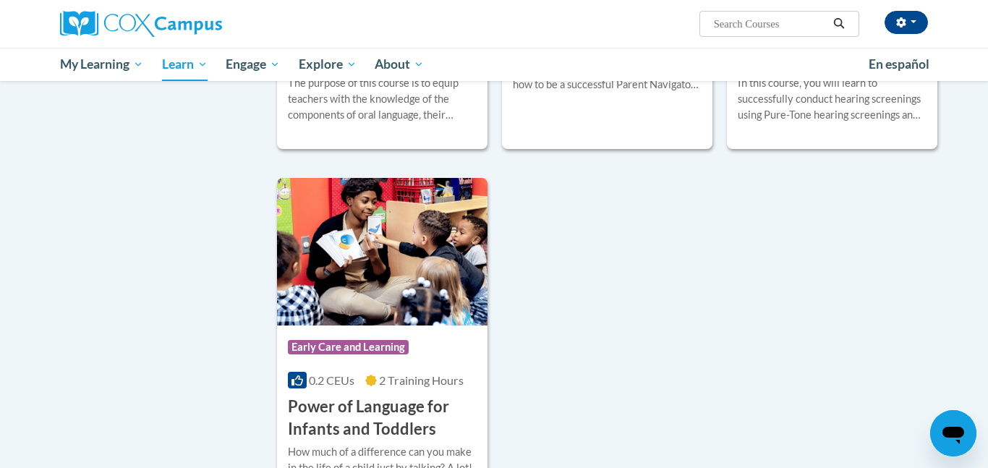
click at [746, 22] on input "Search..." at bounding box center [770, 23] width 116 height 17
type input "systematic"
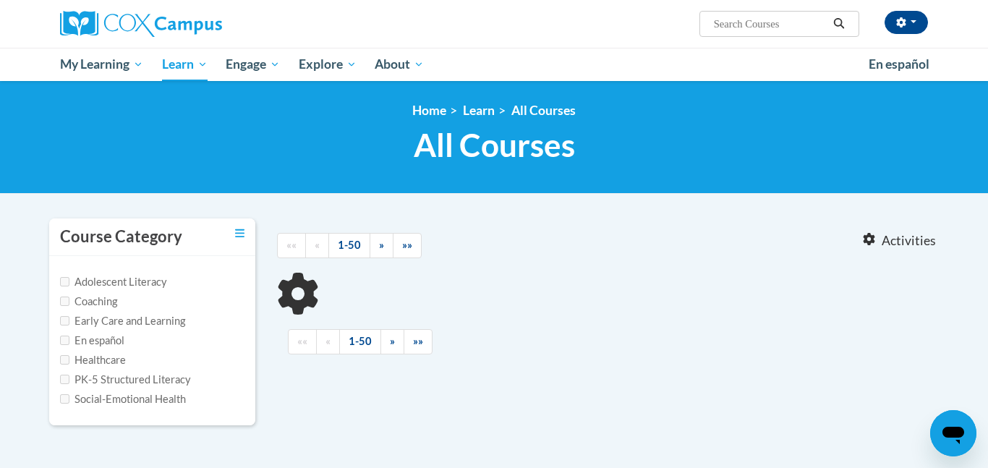
type input "systematic"
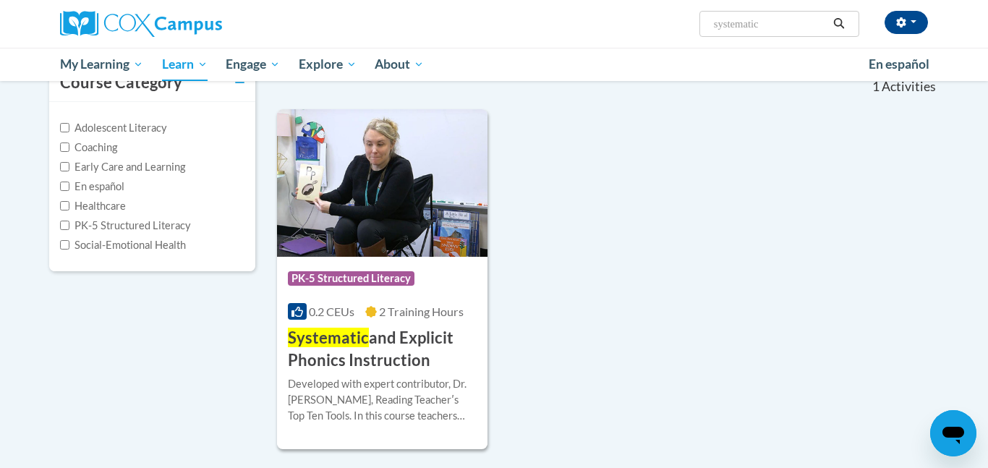
scroll to position [156, 0]
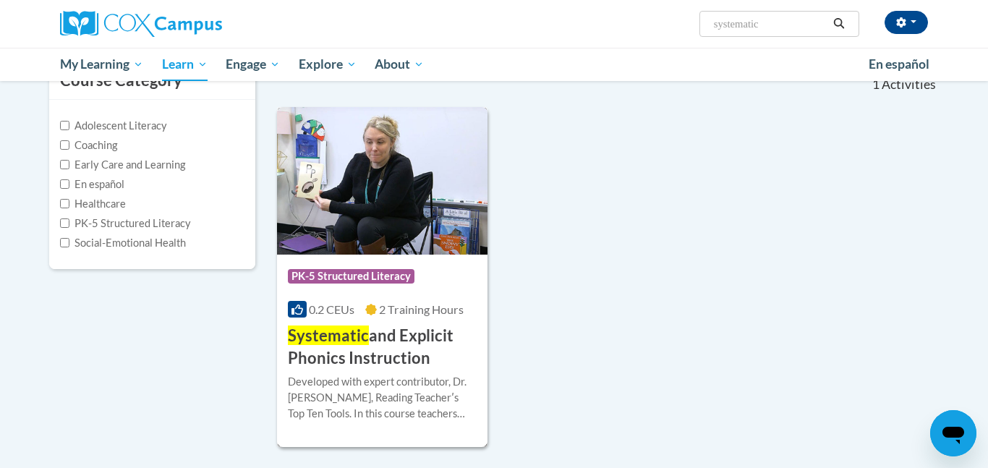
click at [353, 299] on div "Course Category: PK-5 Structured Literacy 0.2 CEUs 2 Training Hours COURSE Syst…" at bounding box center [382, 312] width 210 height 115
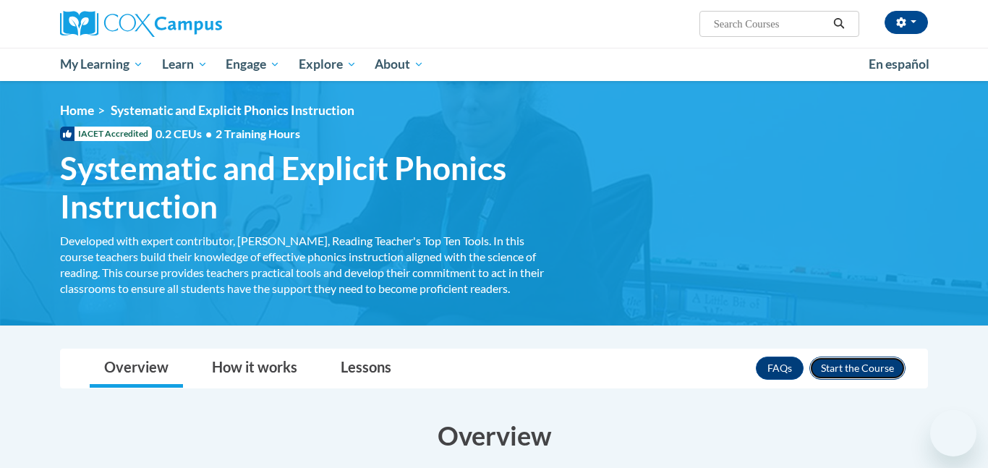
click at [825, 373] on button "Enroll" at bounding box center [857, 368] width 96 height 23
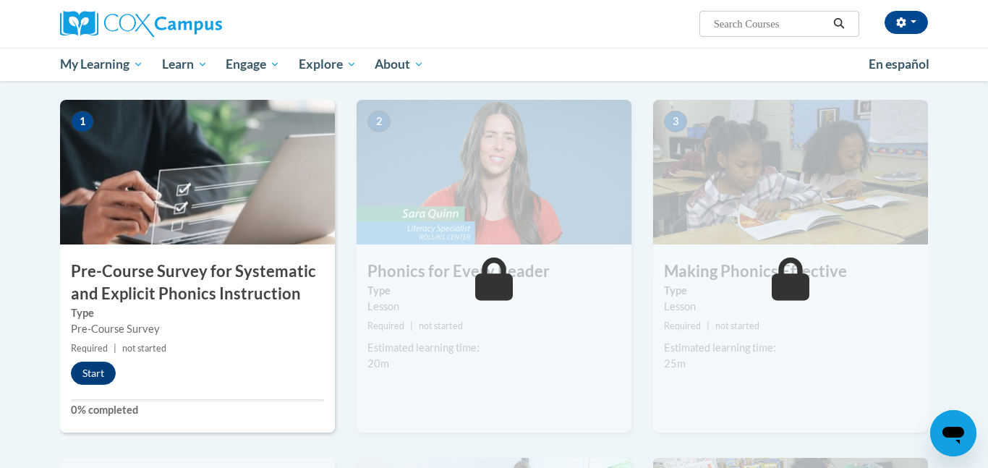
scroll to position [281, 0]
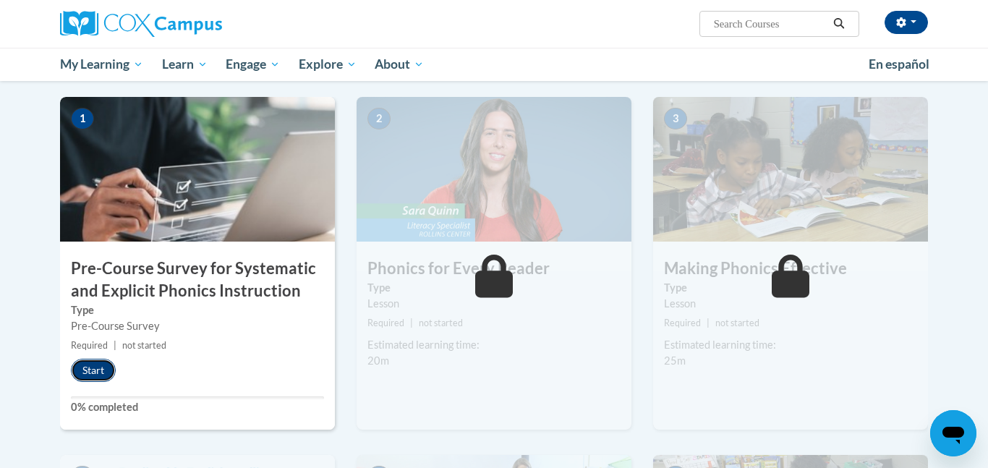
click at [87, 373] on button "Start" at bounding box center [93, 370] width 45 height 23
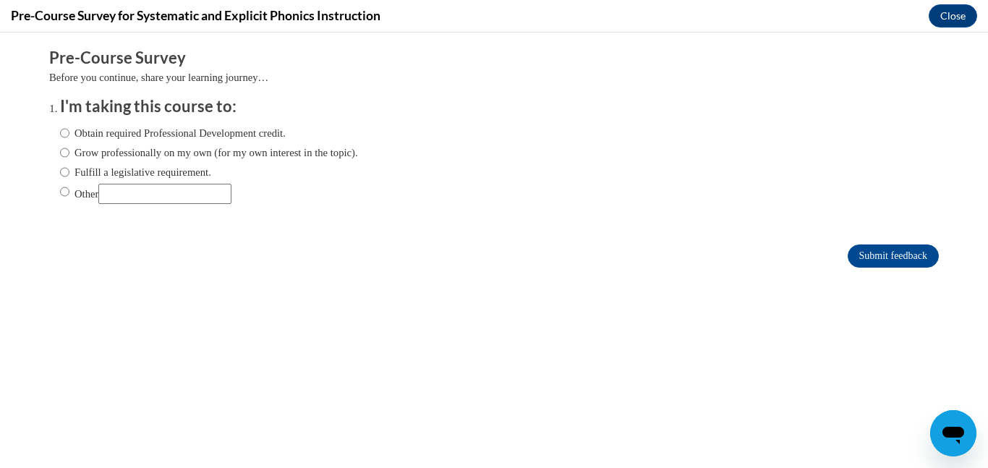
scroll to position [0, 0]
click at [174, 142] on div "Obtain required Professional Development credit. Grow professionally on my own …" at bounding box center [209, 164] width 298 height 93
click at [171, 133] on label "Obtain required Professional Development credit." at bounding box center [173, 133] width 226 height 16
click at [69, 133] on input "Obtain required Professional Development credit." at bounding box center [64, 133] width 9 height 16
radio input "true"
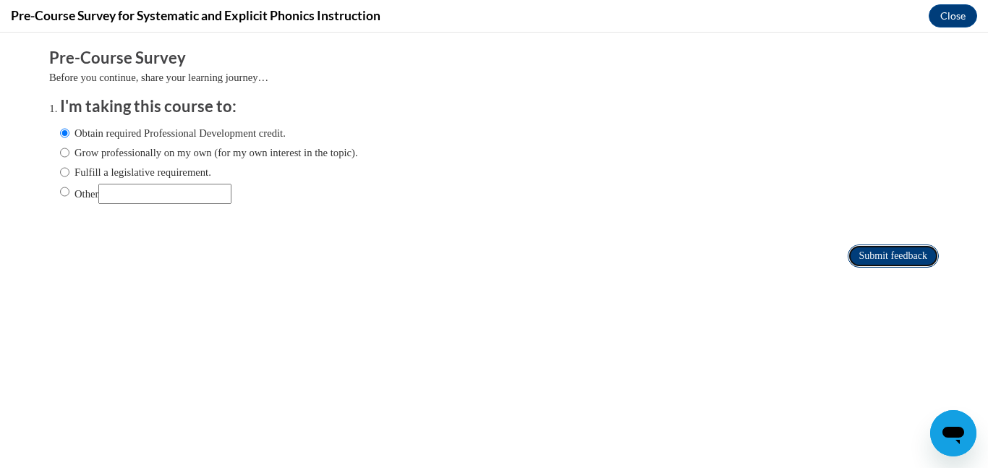
click at [883, 263] on input "Submit feedback" at bounding box center [893, 255] width 91 height 23
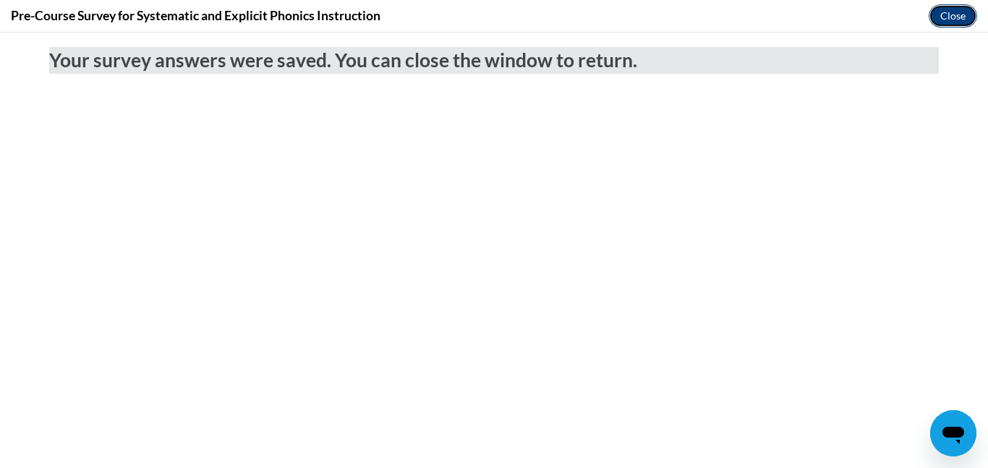
click at [942, 18] on button "Close" at bounding box center [953, 15] width 48 height 23
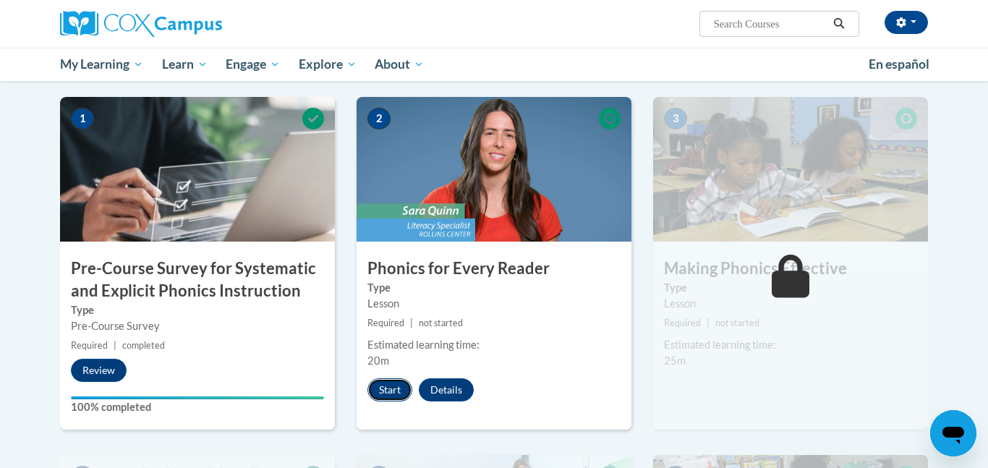
click at [393, 384] on button "Start" at bounding box center [389, 389] width 45 height 23
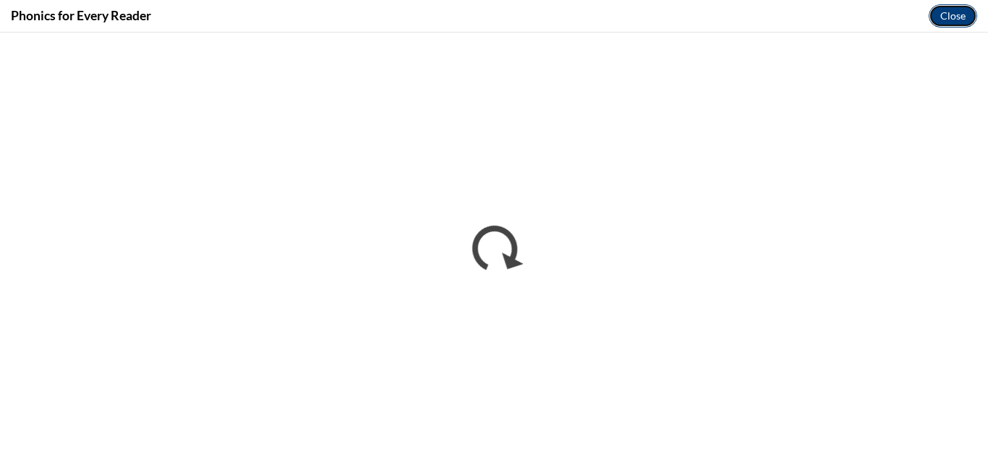
click at [931, 22] on button "Close" at bounding box center [953, 15] width 48 height 23
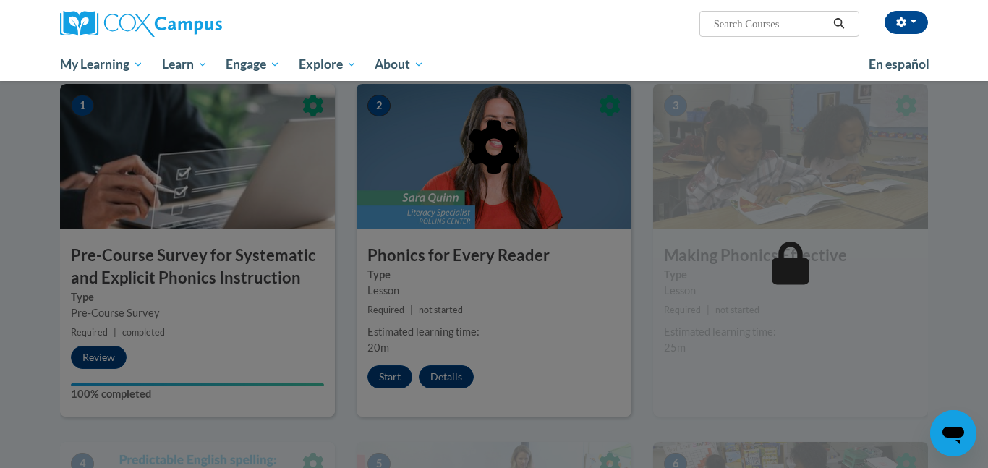
scroll to position [297, 0]
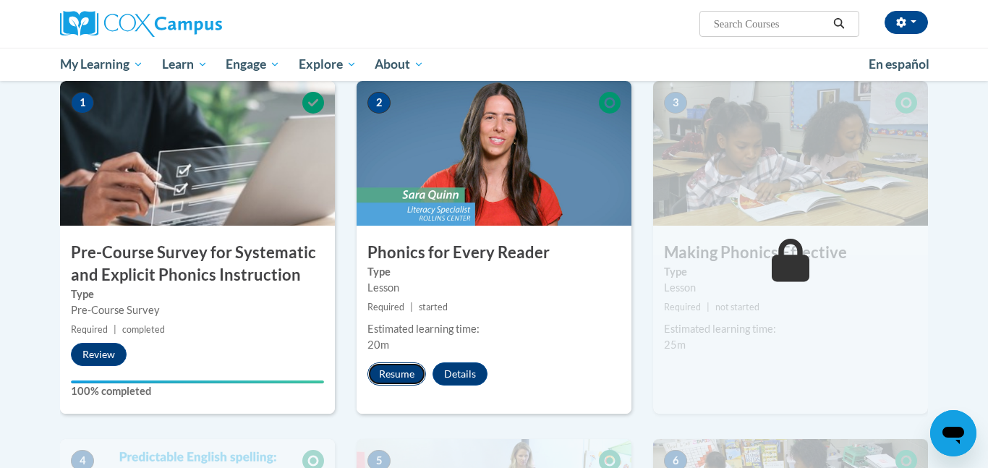
click at [388, 377] on button "Resume" at bounding box center [396, 373] width 59 height 23
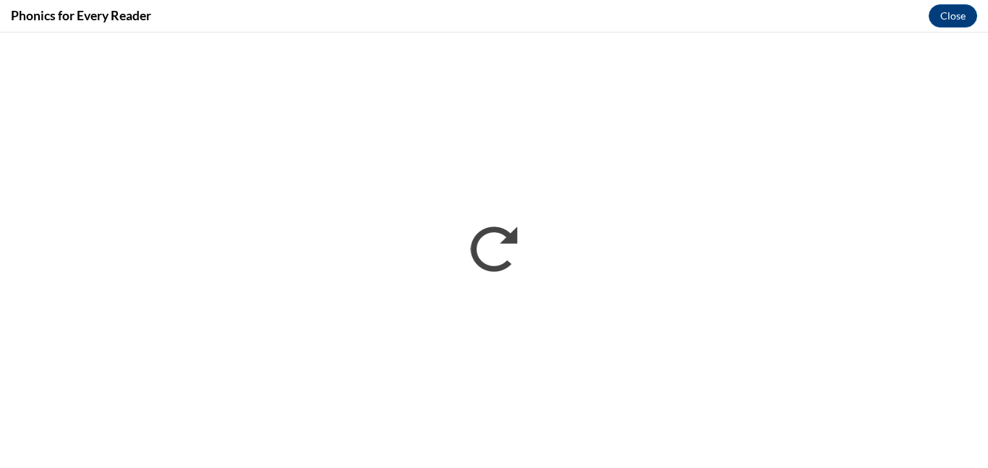
scroll to position [0, 0]
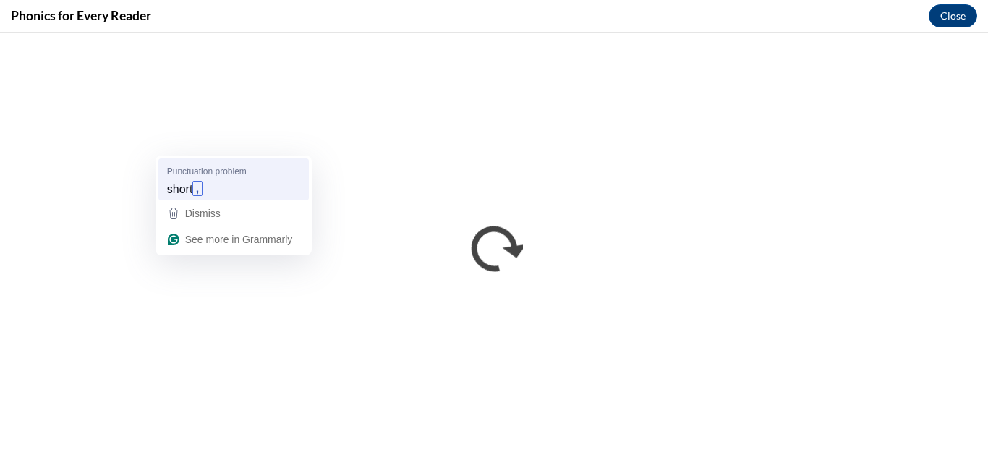
click at [209, 193] on div "short ," at bounding box center [233, 188] width 139 height 23
click at [243, 187] on div "that short" at bounding box center [233, 188] width 139 height 23
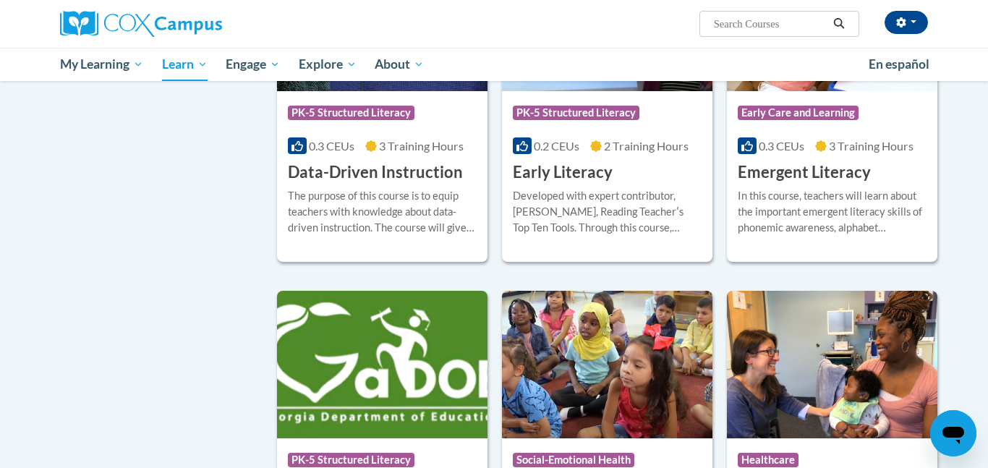
scroll to position [1529, 0]
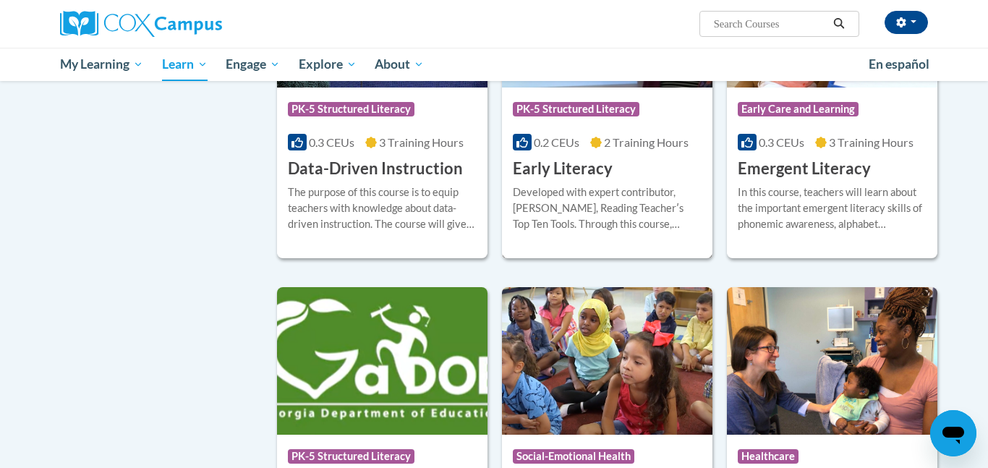
click at [572, 180] on h3 "Early Literacy" at bounding box center [563, 169] width 100 height 22
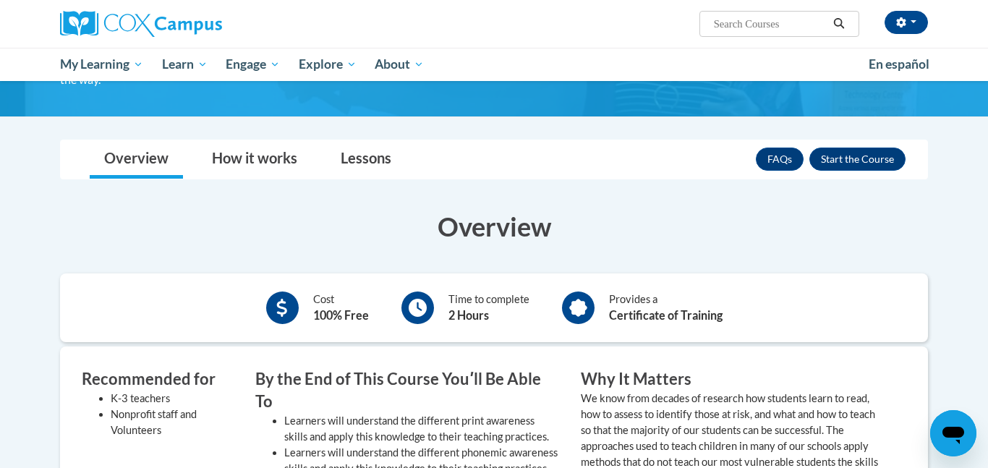
scroll to position [186, 0]
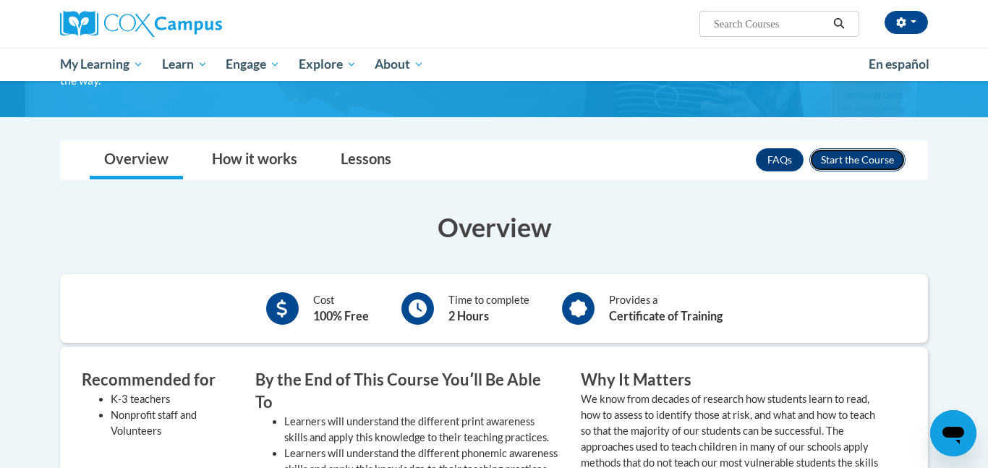
click at [888, 158] on button "Enroll" at bounding box center [857, 159] width 96 height 23
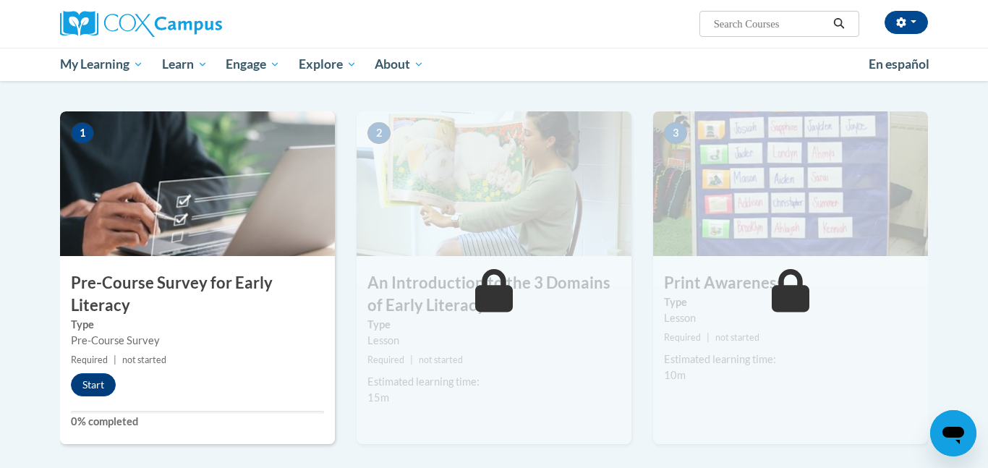
scroll to position [264, 0]
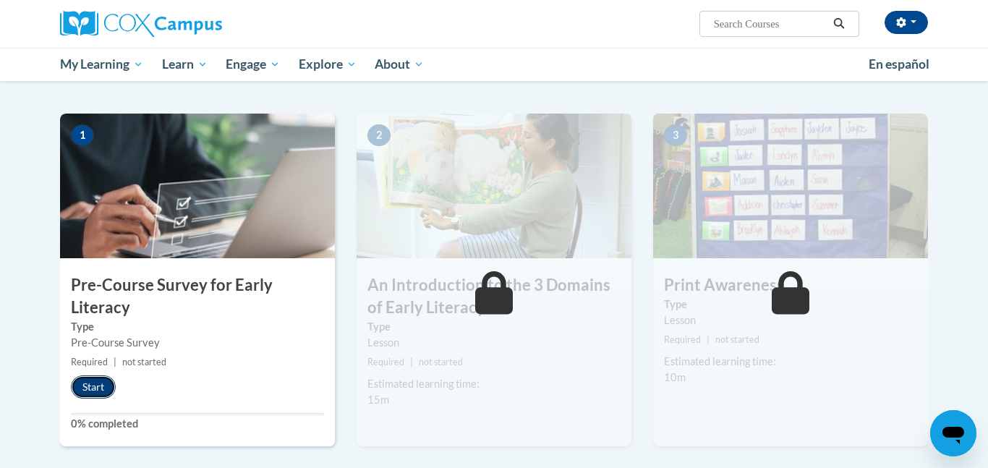
click at [77, 386] on button "Start" at bounding box center [93, 386] width 45 height 23
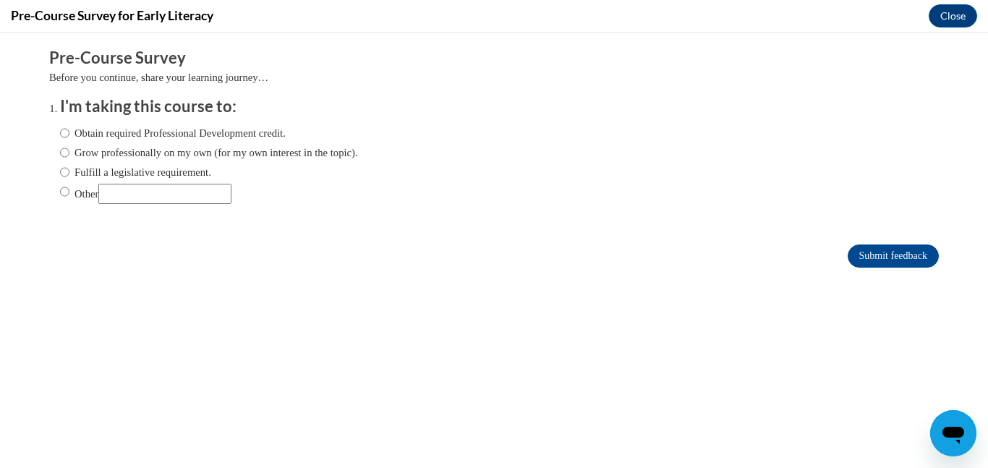
scroll to position [0, 0]
click at [171, 129] on label "Obtain required Professional Development credit." at bounding box center [173, 133] width 226 height 16
click at [69, 129] on input "Obtain required Professional Development credit." at bounding box center [64, 133] width 9 height 16
radio input "true"
click at [869, 258] on input "Submit feedback" at bounding box center [893, 255] width 91 height 23
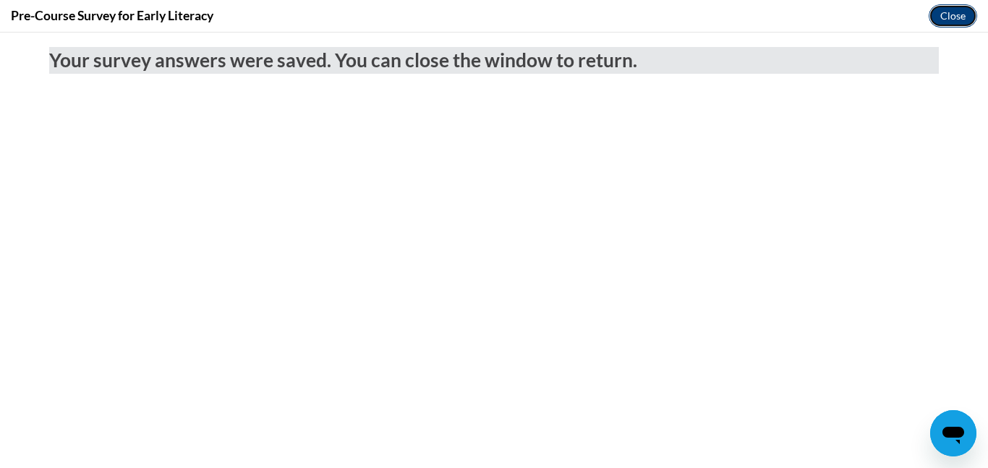
click at [951, 14] on button "Close" at bounding box center [953, 15] width 48 height 23
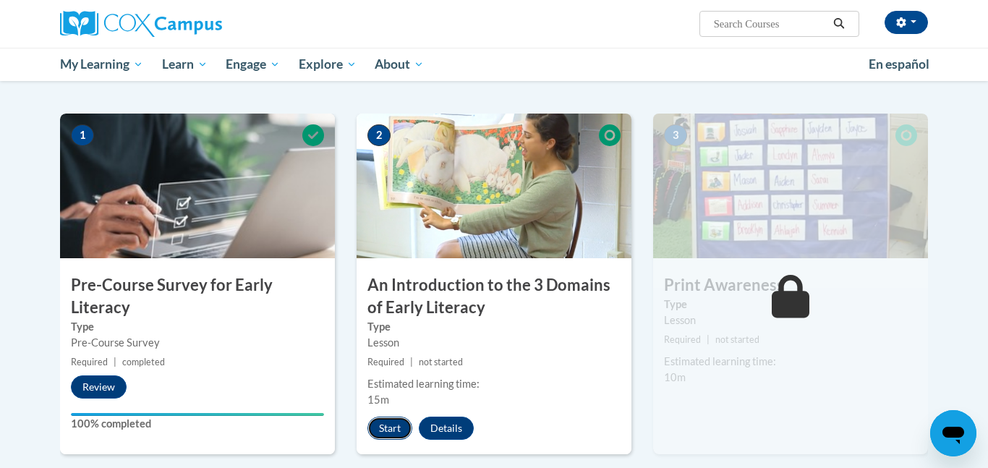
click at [391, 426] on button "Start" at bounding box center [389, 428] width 45 height 23
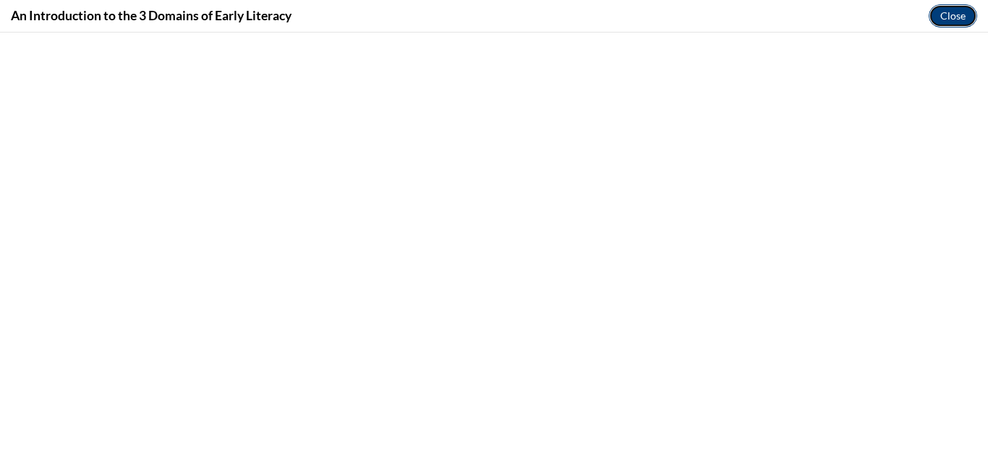
click at [949, 20] on button "Close" at bounding box center [953, 15] width 48 height 23
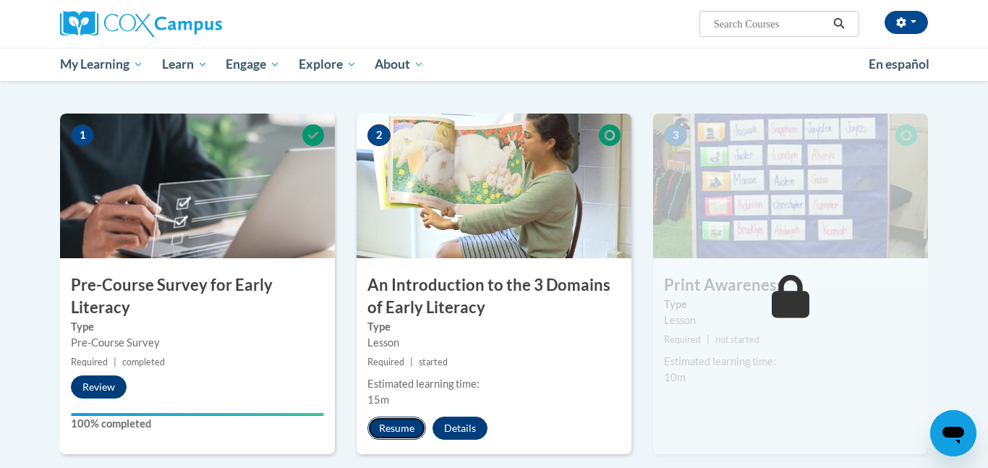
click at [397, 433] on button "Resume" at bounding box center [396, 428] width 59 height 23
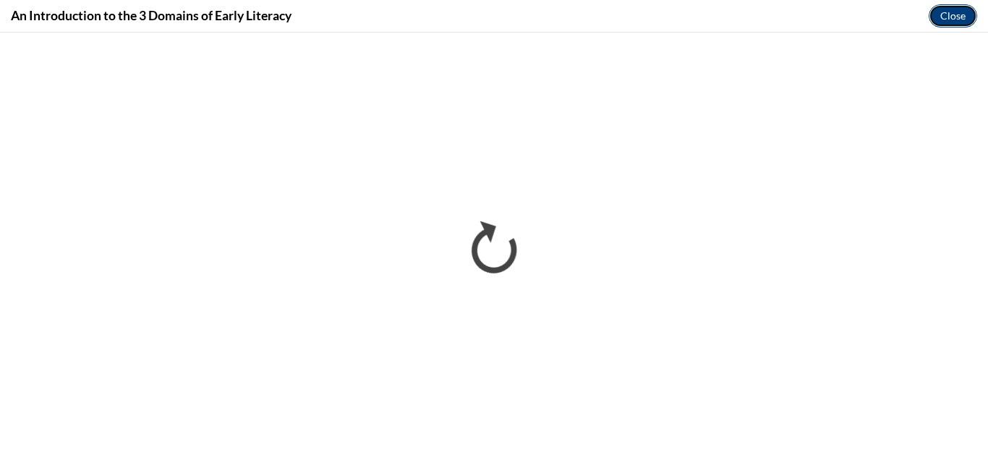
click at [964, 17] on button "Close" at bounding box center [953, 15] width 48 height 23
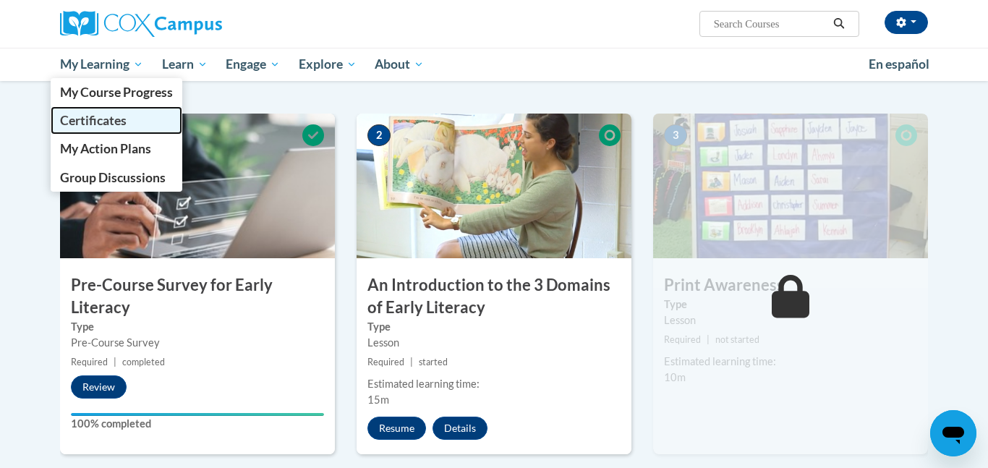
click at [95, 123] on span "Certificates" at bounding box center [93, 120] width 67 height 15
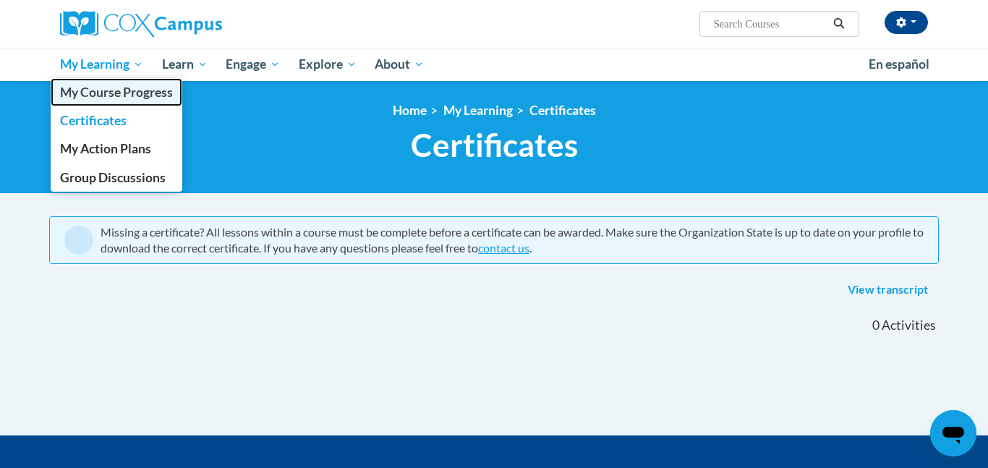
click at [109, 92] on span "My Course Progress" at bounding box center [116, 92] width 113 height 15
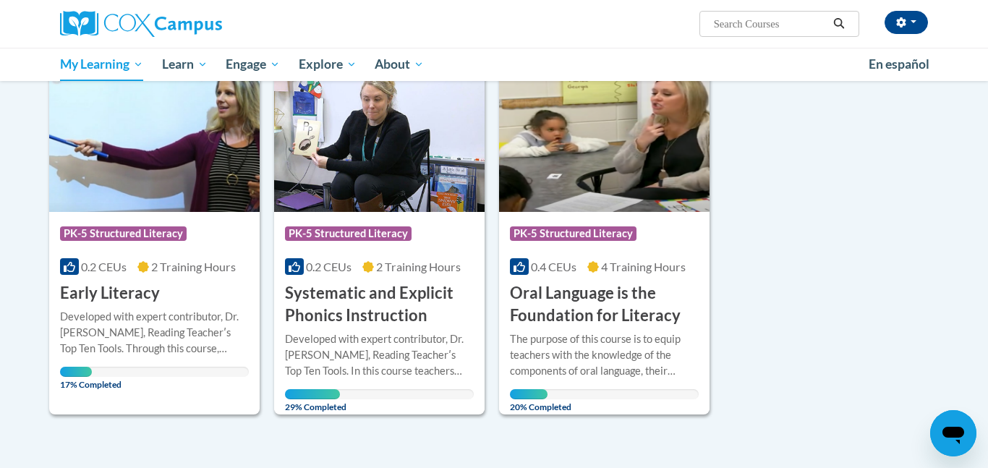
scroll to position [200, 0]
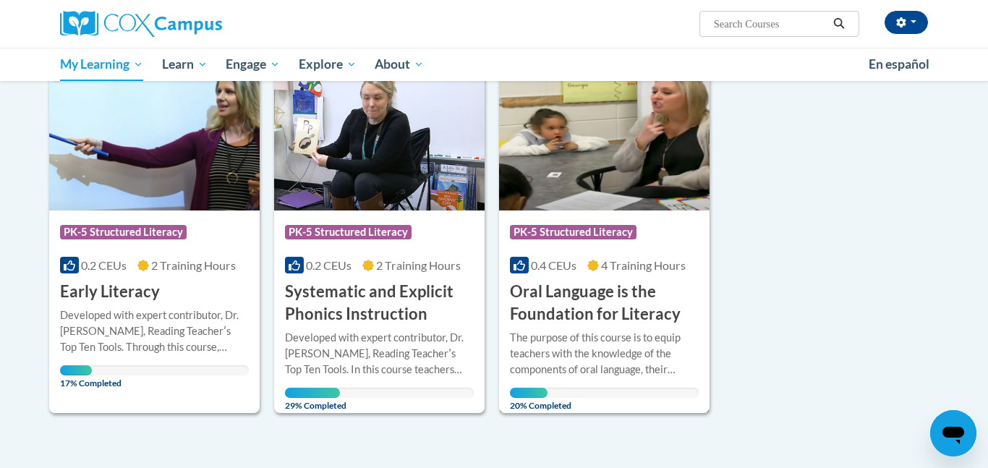
click at [635, 220] on div "Course Category: PK-5 Structured Literacy" at bounding box center [604, 234] width 189 height 33
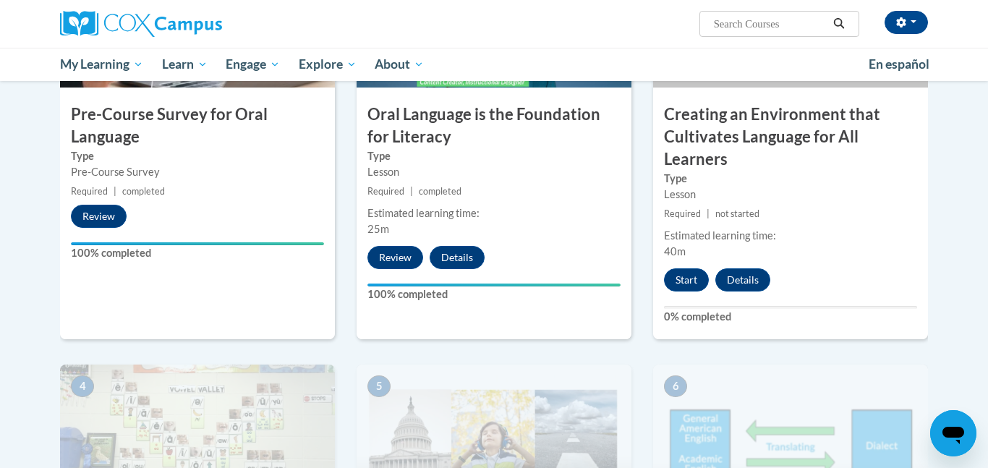
scroll to position [433, 0]
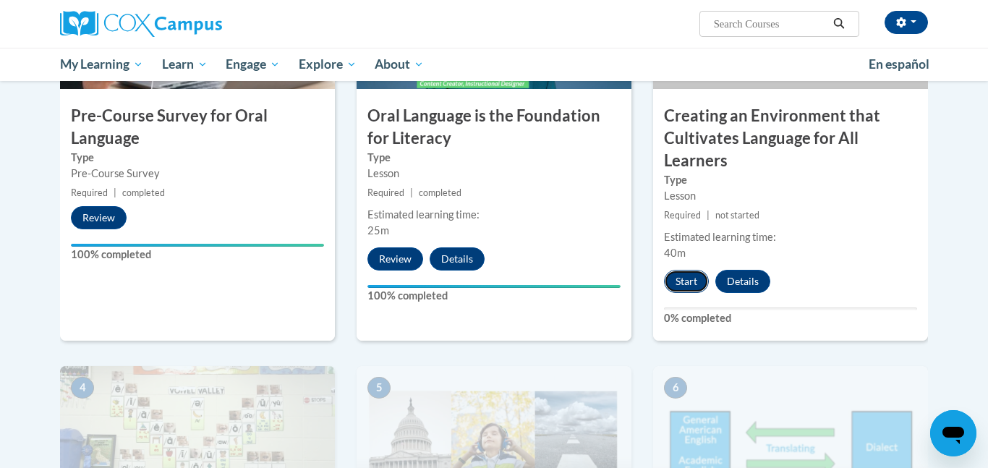
click at [691, 282] on button "Start" at bounding box center [686, 281] width 45 height 23
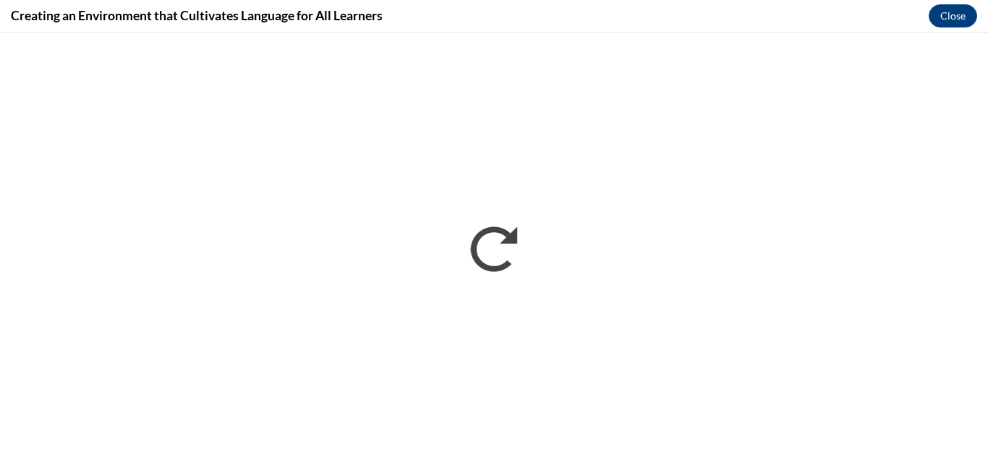
scroll to position [0, 0]
